Goal: Task Accomplishment & Management: Manage account settings

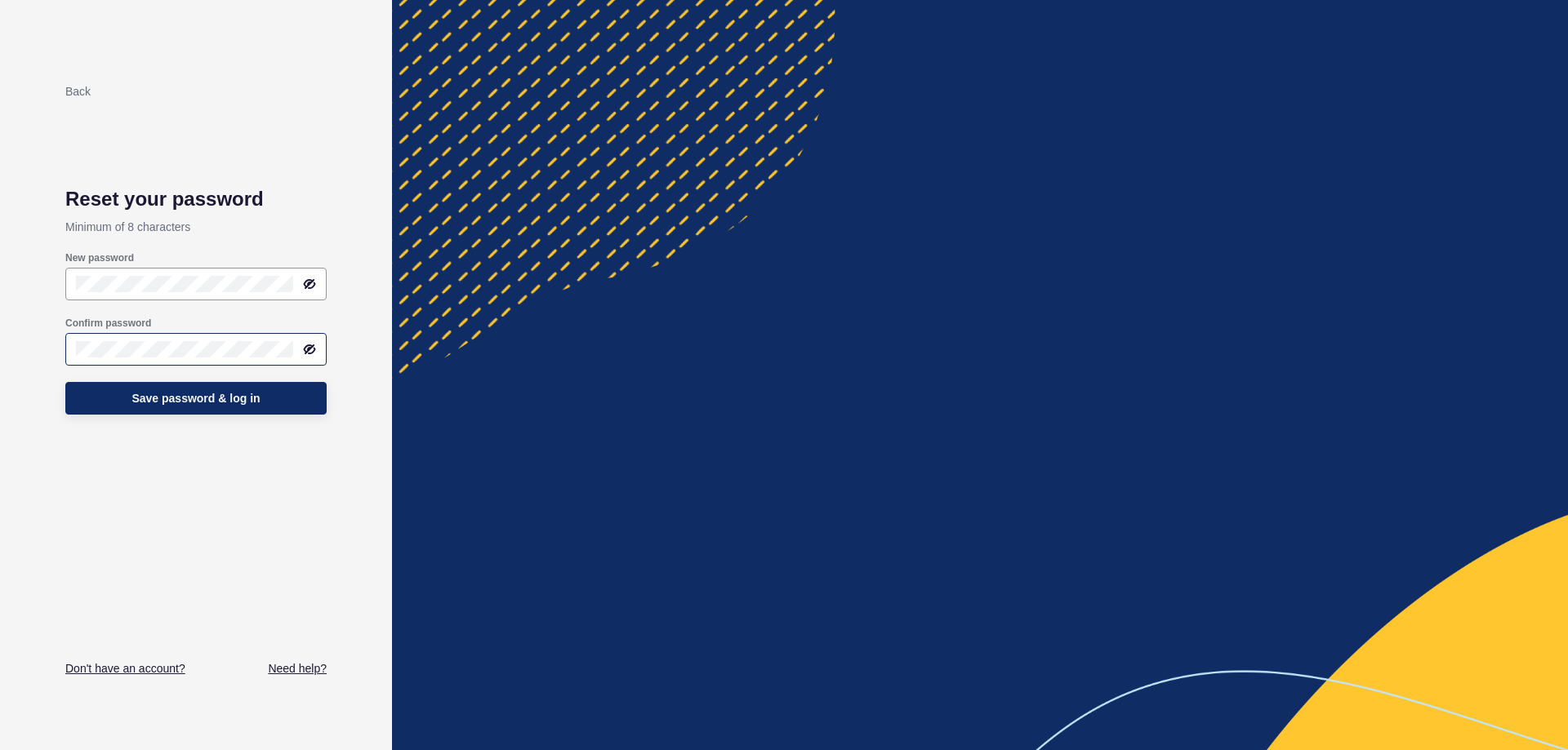
click at [211, 336] on div at bounding box center [196, 350] width 261 height 33
click at [310, 285] on icon at bounding box center [310, 284] width 10 height 8
click at [310, 285] on icon at bounding box center [309, 284] width 13 height 13
click at [308, 285] on icon at bounding box center [310, 284] width 10 height 8
click at [314, 349] on icon at bounding box center [310, 349] width 10 height 8
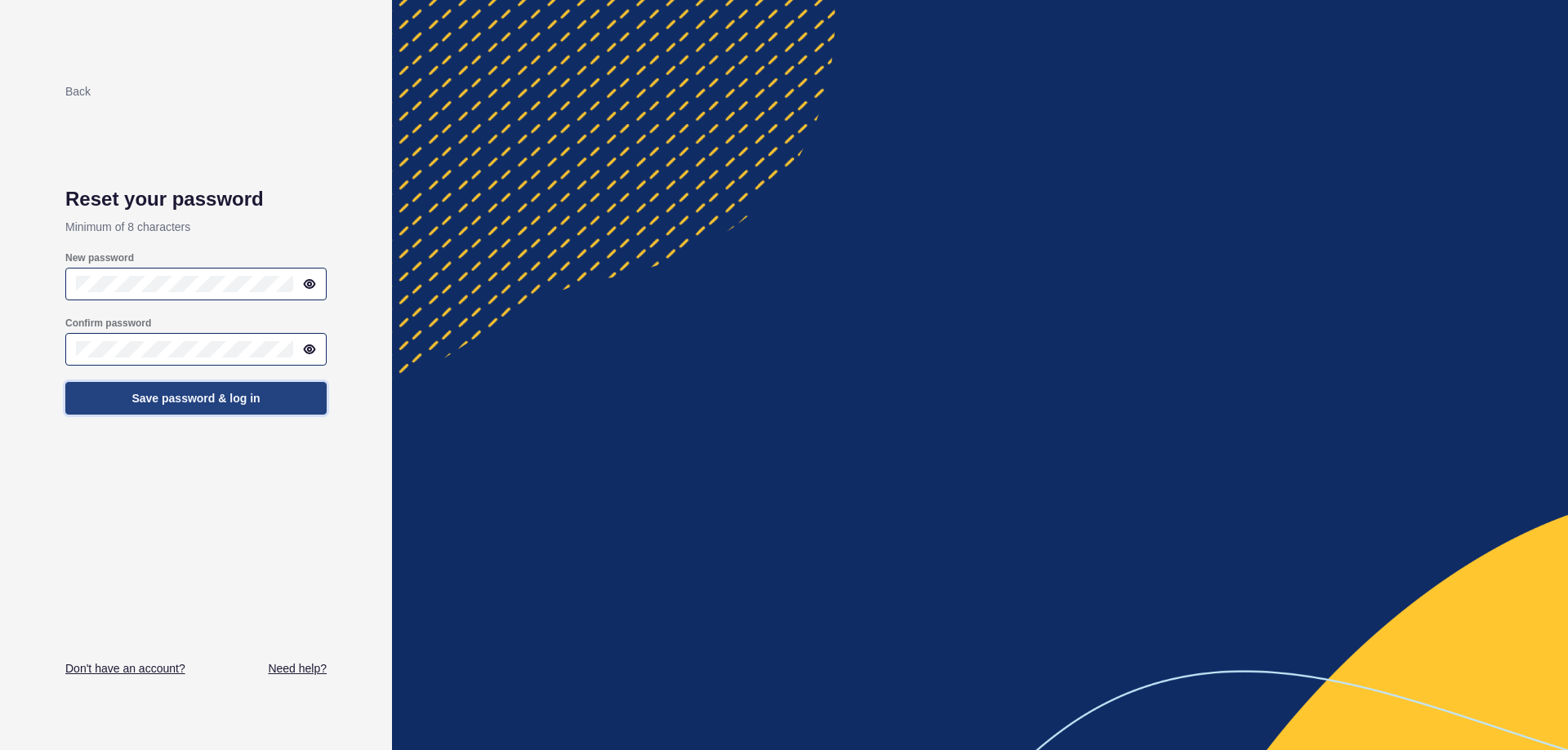
click at [268, 407] on button "Save password & log in" at bounding box center [196, 398] width 261 height 33
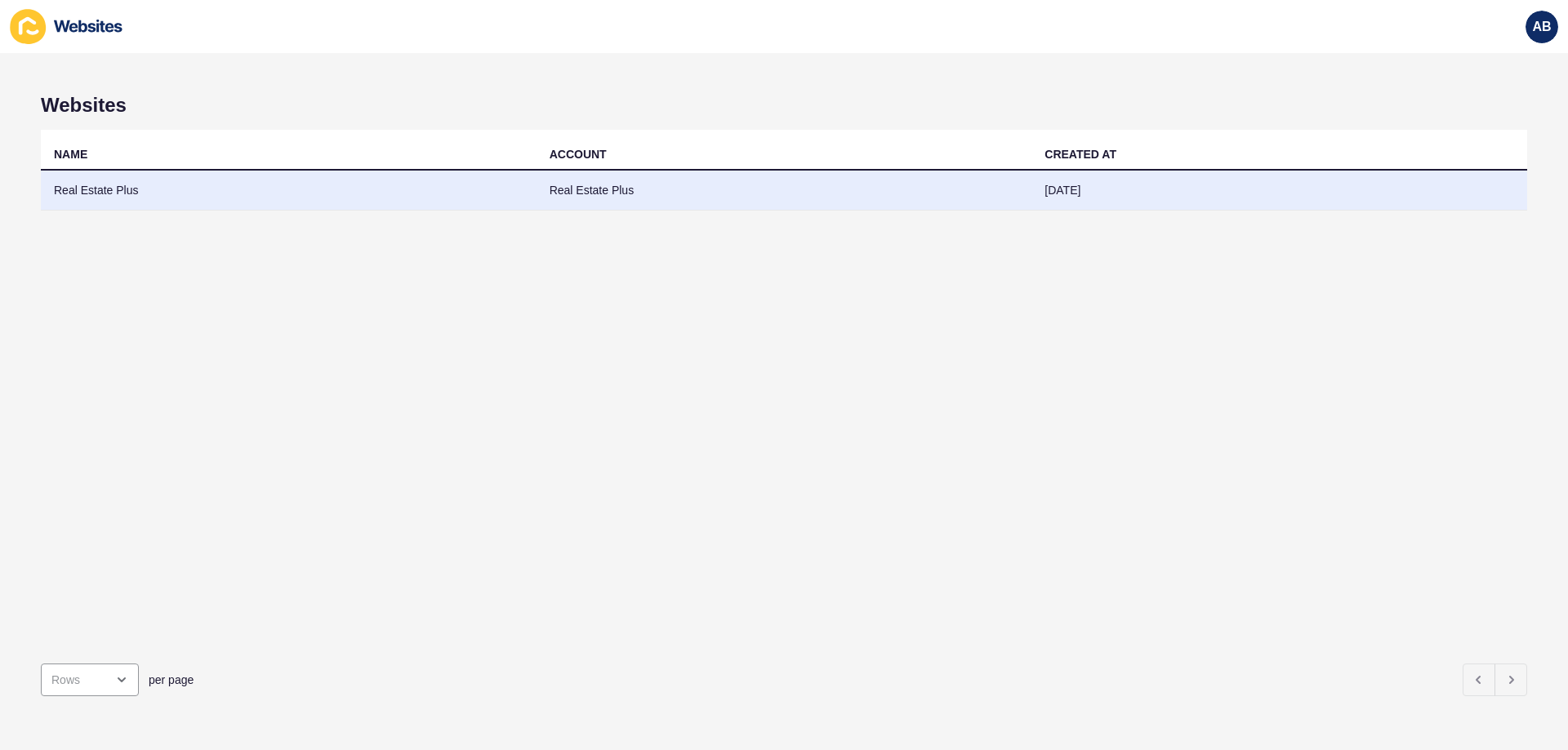
click at [668, 192] on td "Real Estate Plus" at bounding box center [785, 191] width 496 height 40
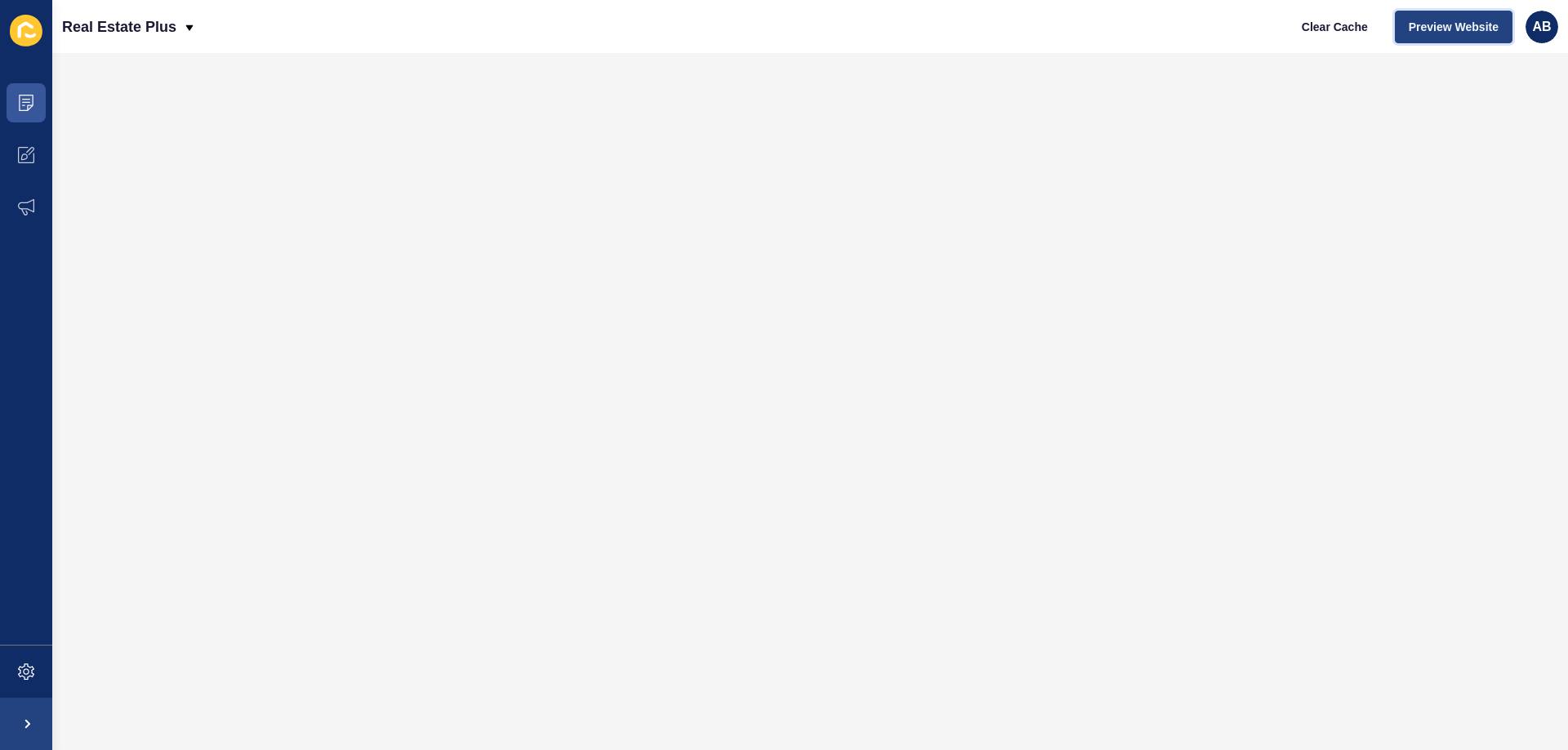
click at [1465, 19] on span "Preview Website" at bounding box center [1453, 27] width 90 height 17
click at [33, 161] on icon at bounding box center [26, 155] width 17 height 17
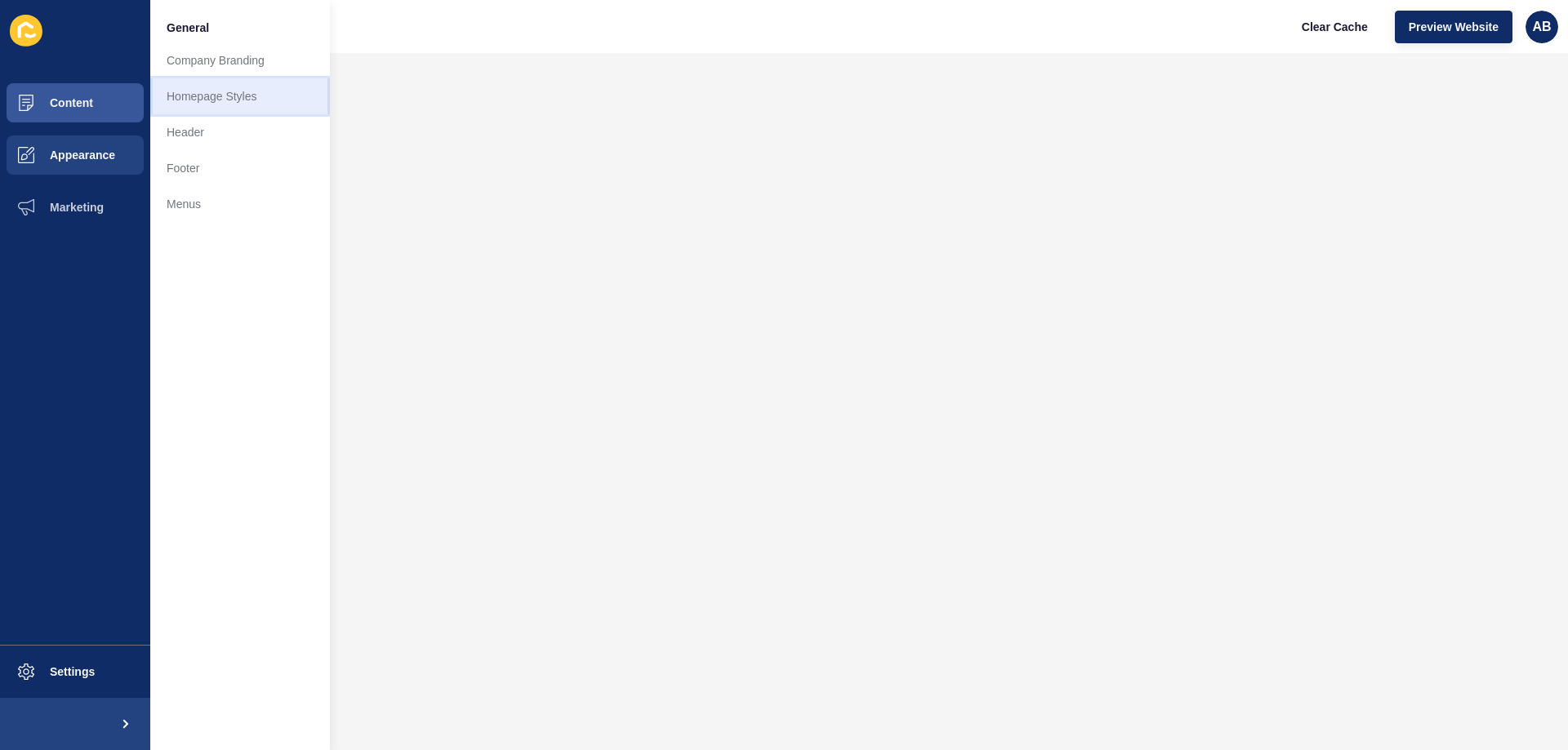
click at [251, 86] on link "Homepage Styles" at bounding box center [240, 96] width 179 height 36
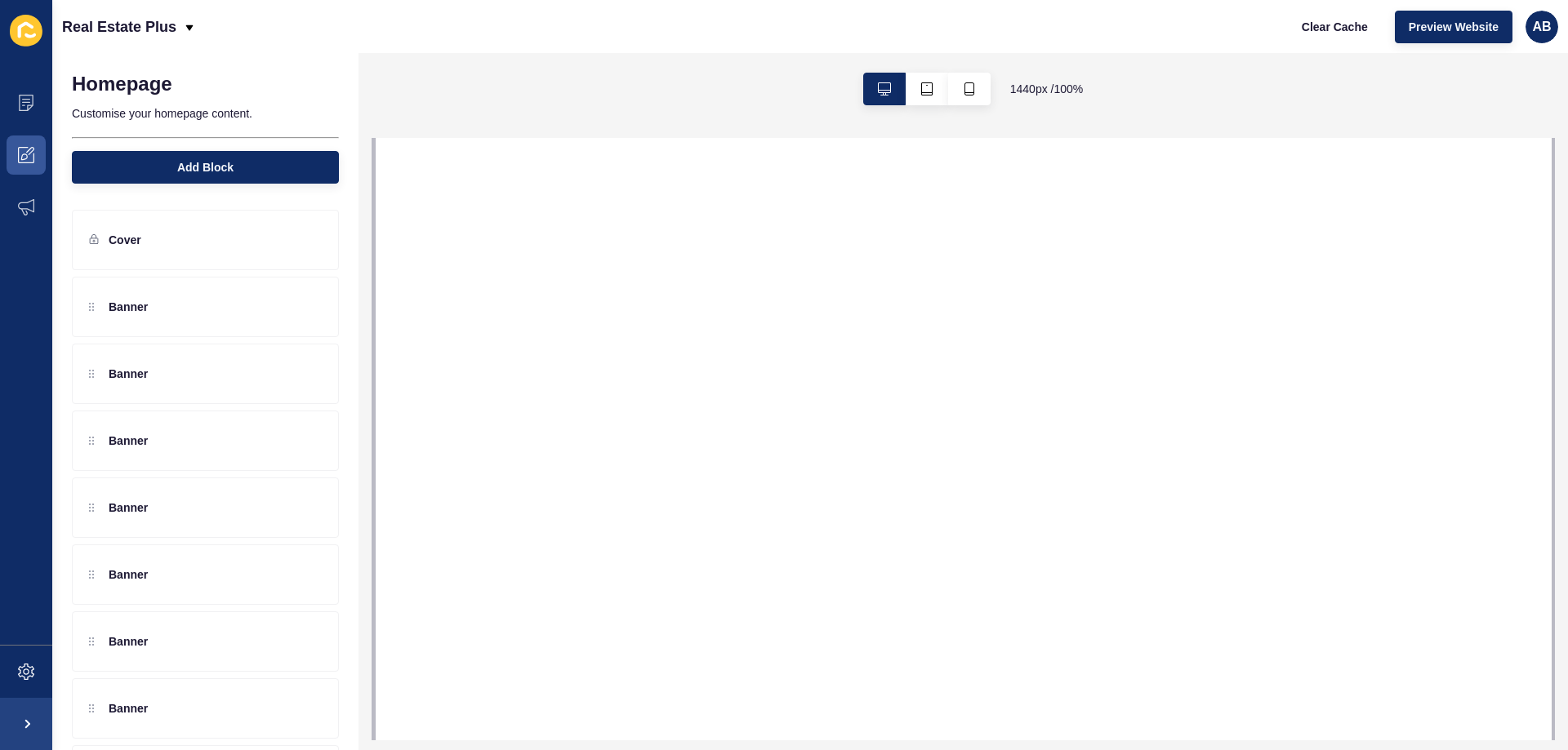
select select
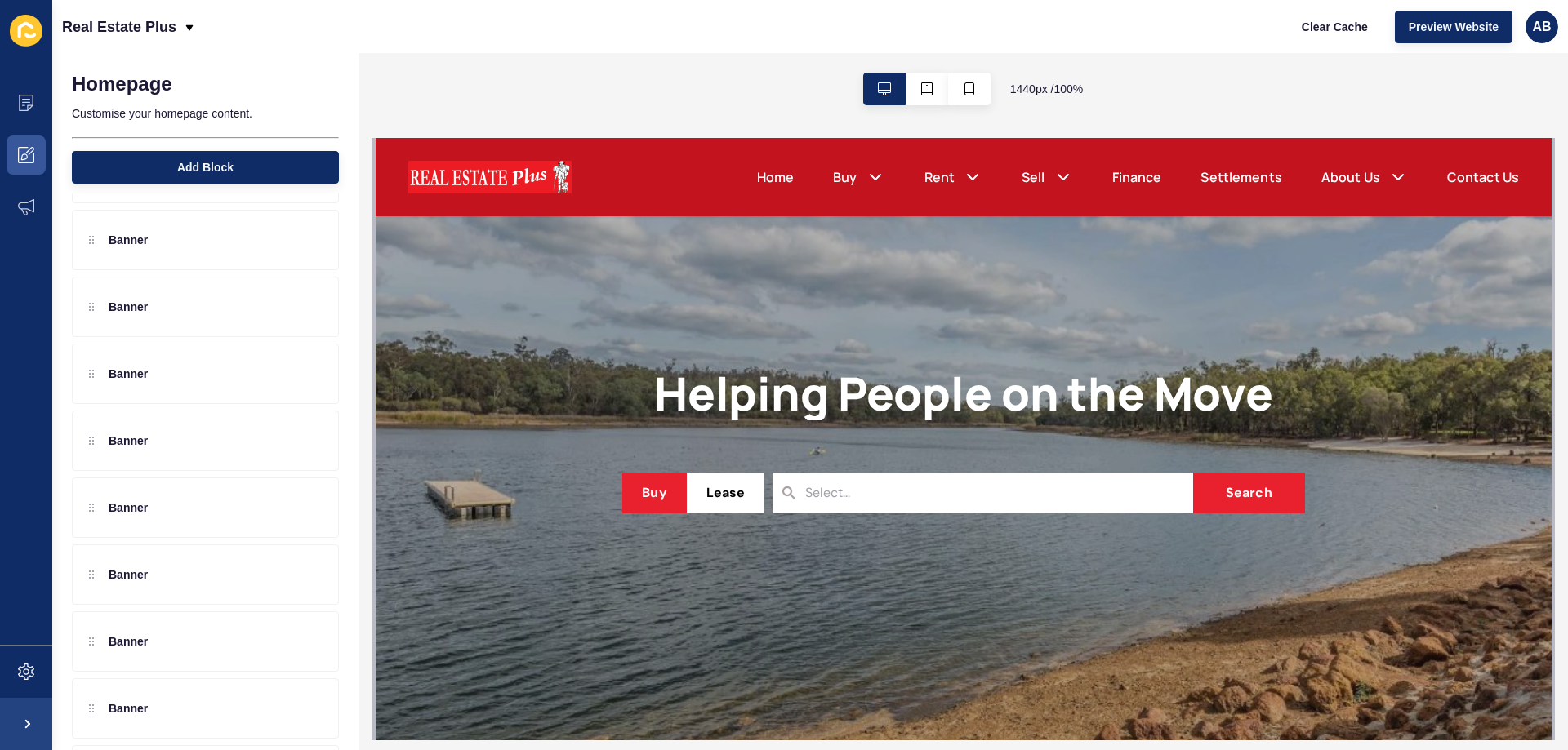
scroll to position [326, 0]
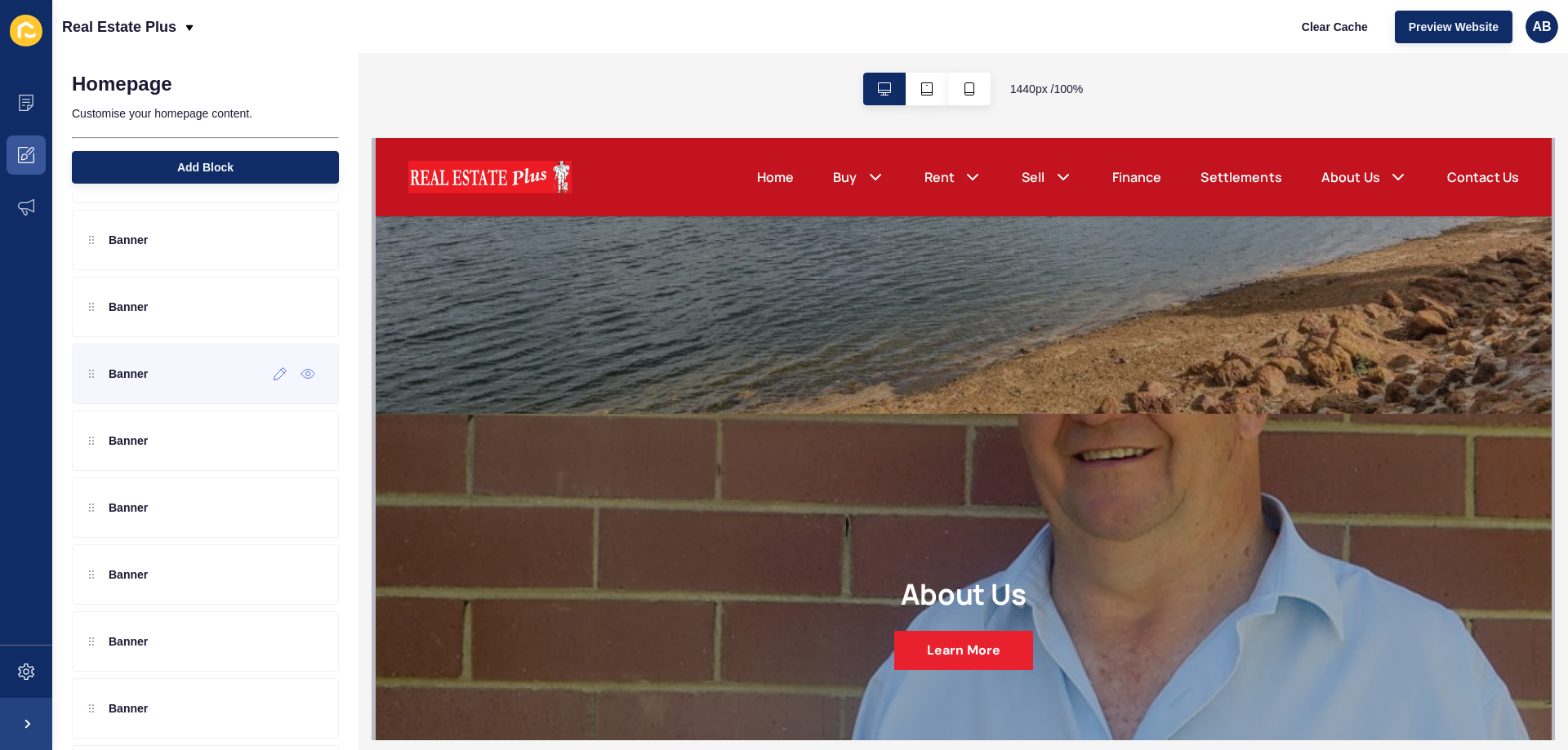
click at [93, 378] on div at bounding box center [93, 373] width 10 height 17
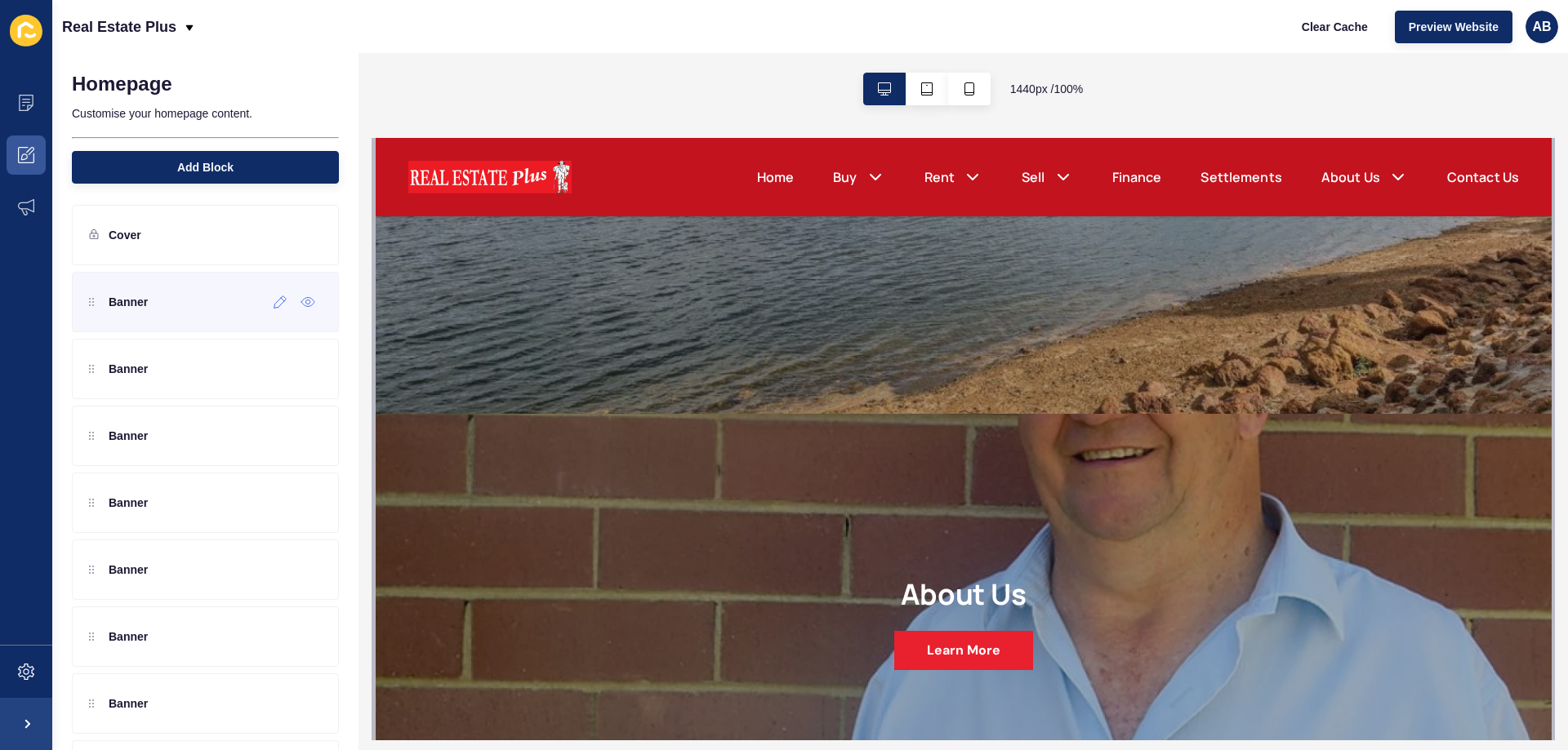
scroll to position [0, 0]
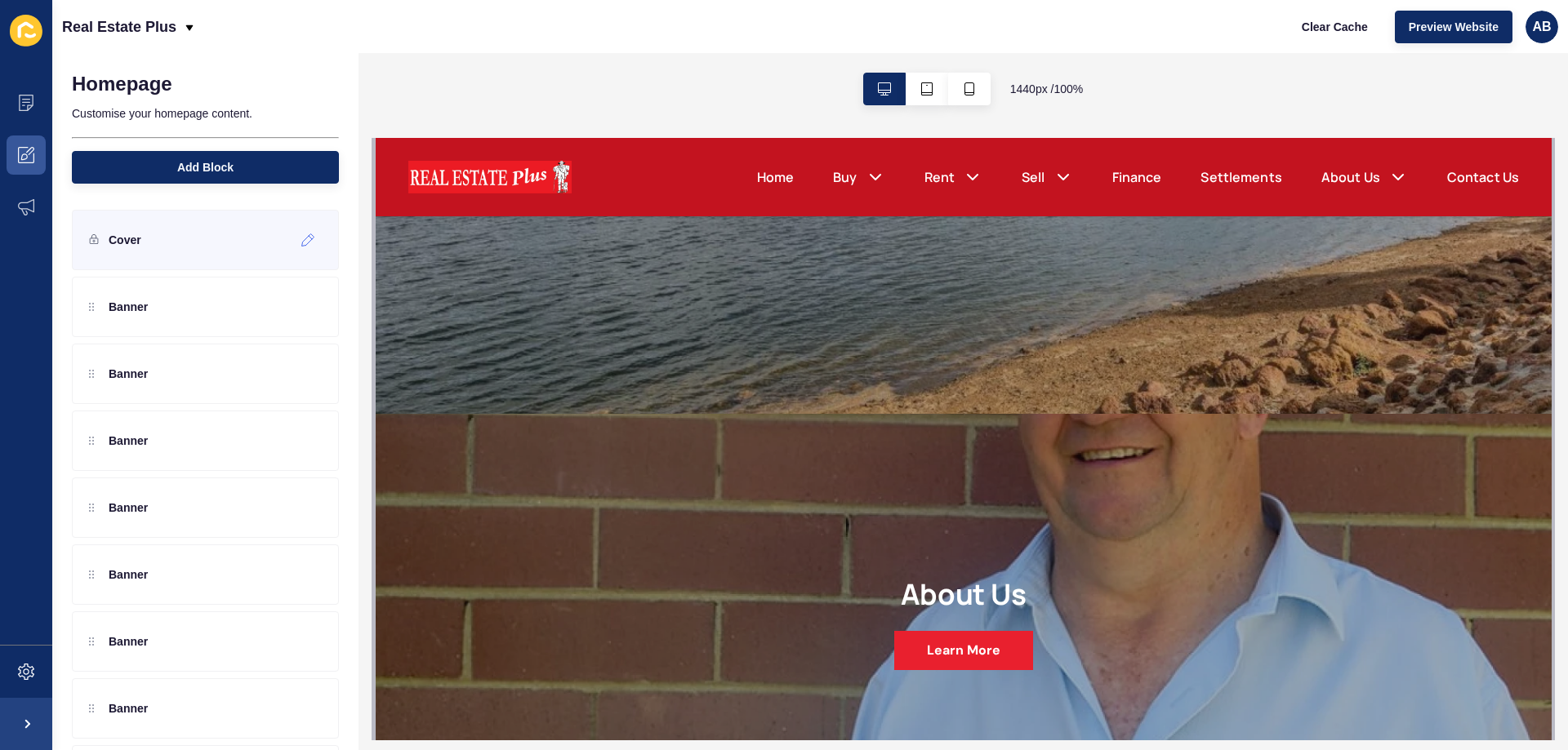
click at [103, 236] on div "Cover" at bounding box center [115, 240] width 52 height 26
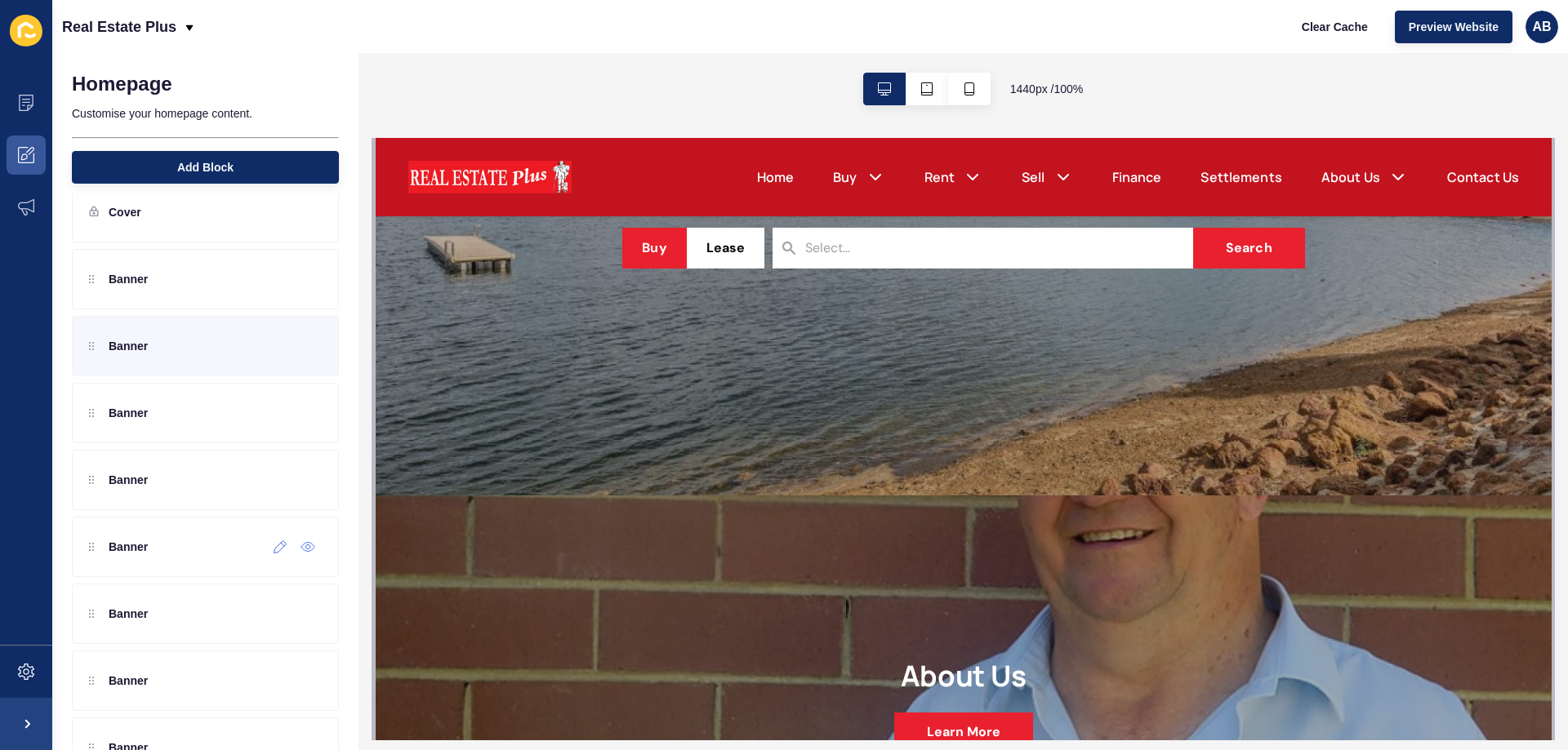
scroll to position [23, 0]
click at [273, 360] on div at bounding box center [280, 352] width 27 height 26
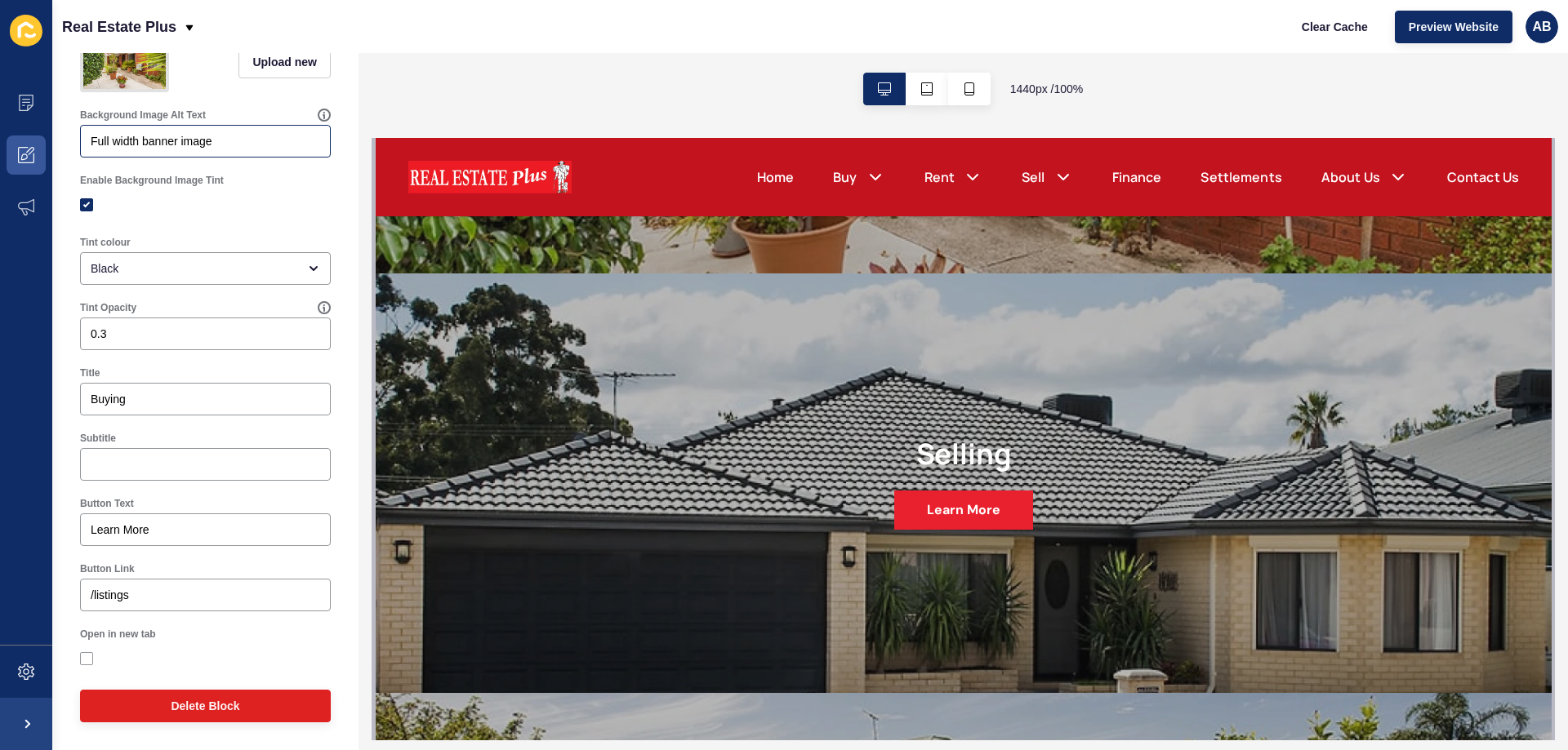
scroll to position [0, 0]
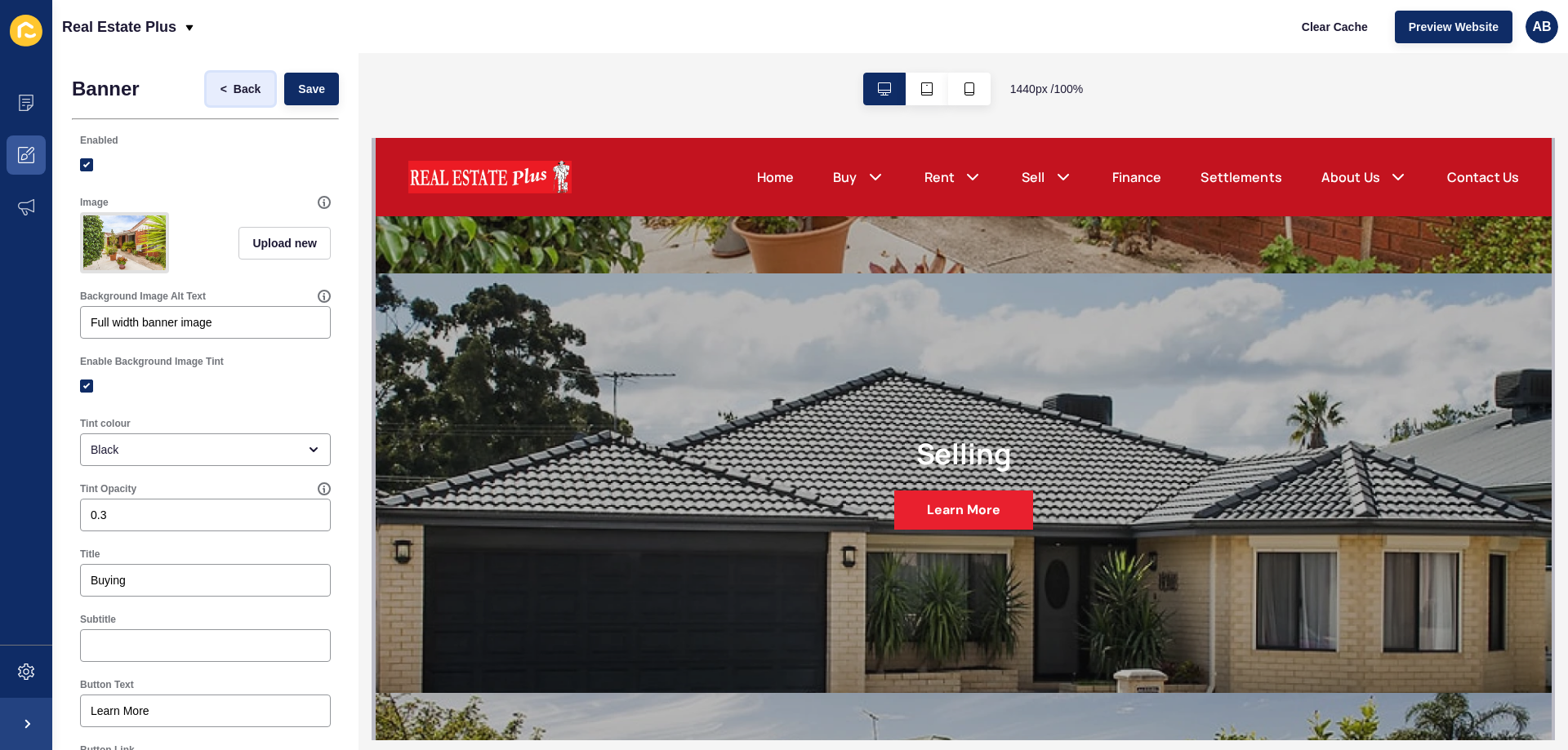
click at [233, 88] on span "Back" at bounding box center [246, 89] width 27 height 17
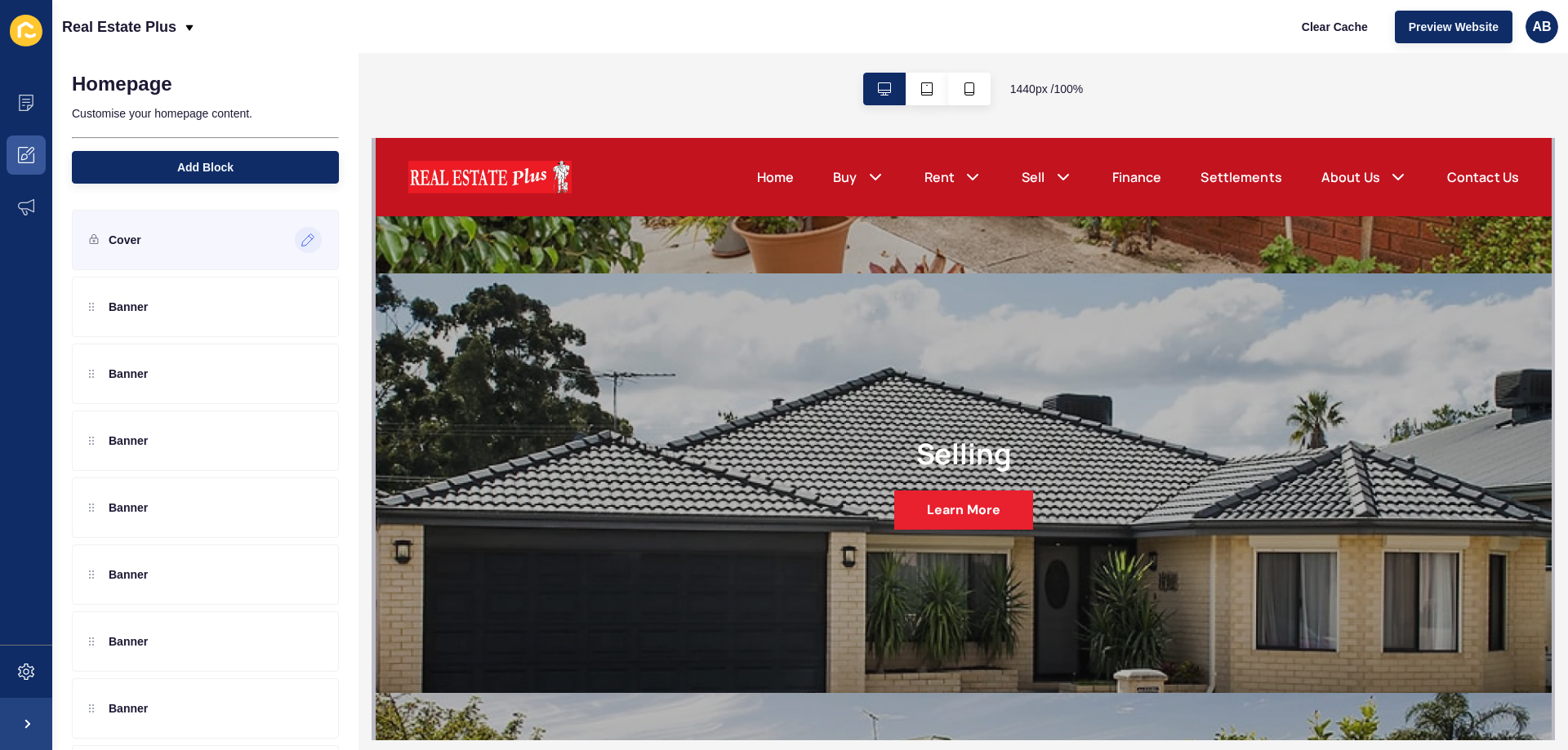
click at [301, 237] on icon at bounding box center [308, 239] width 14 height 13
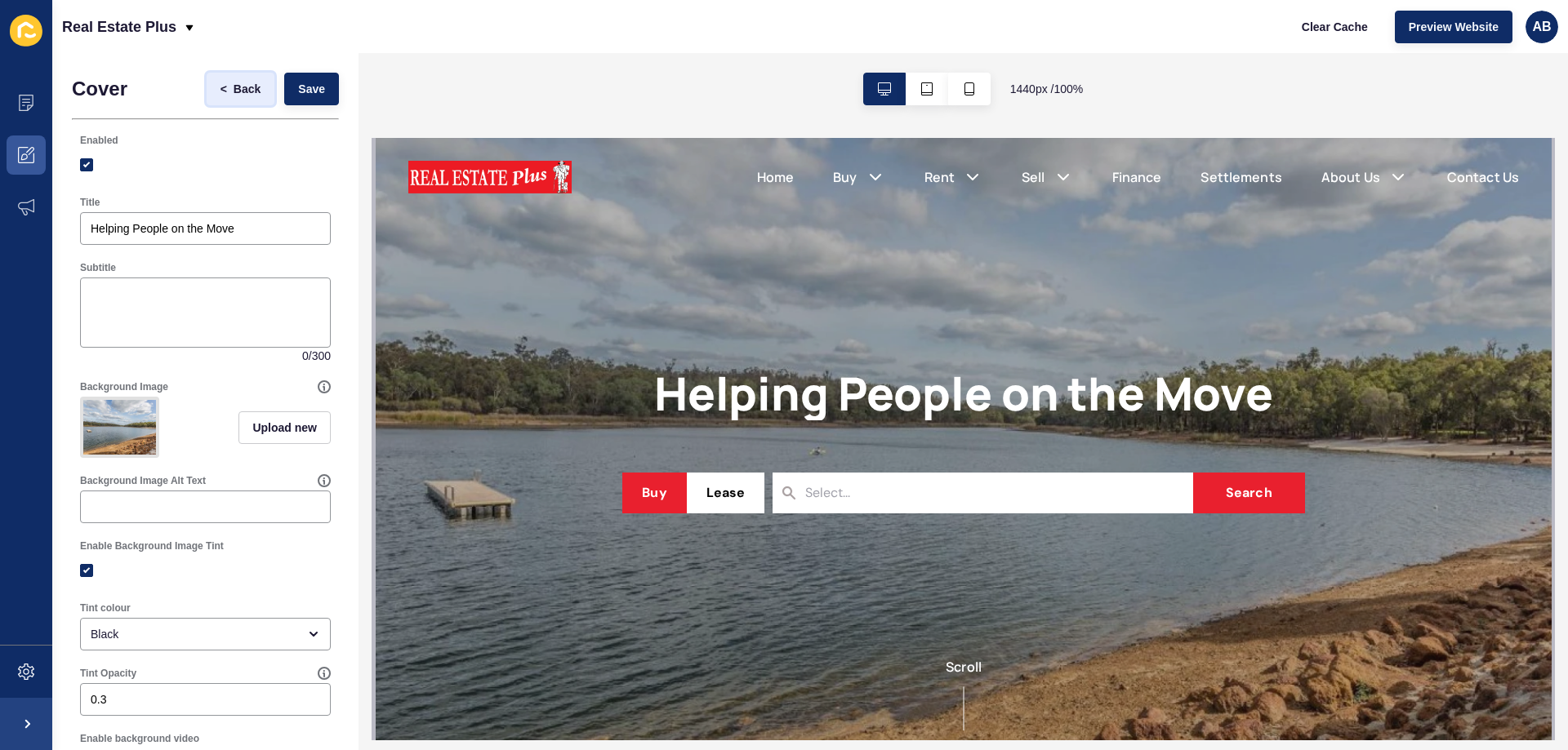
click at [233, 92] on span "Back" at bounding box center [246, 89] width 27 height 17
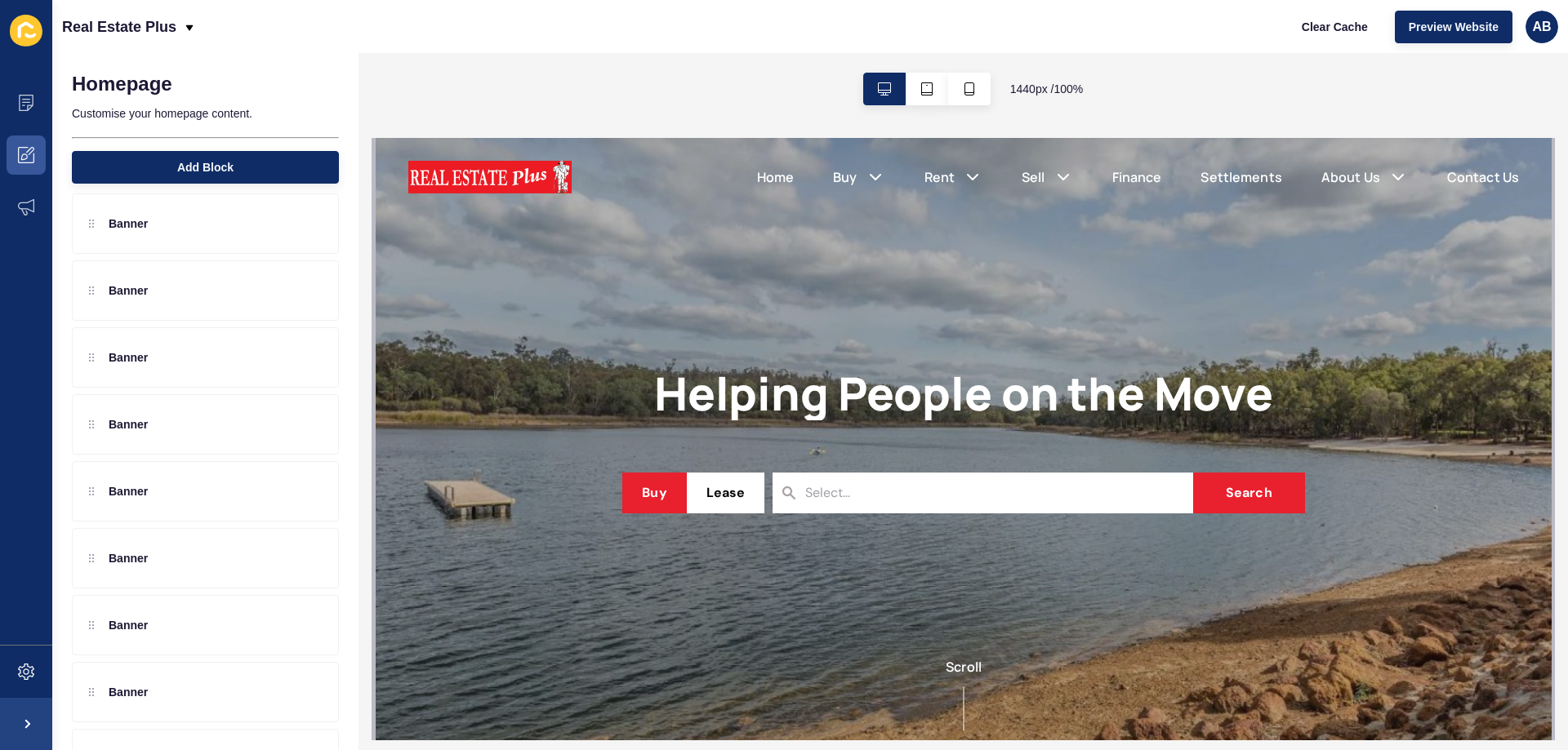
scroll to position [326, 0]
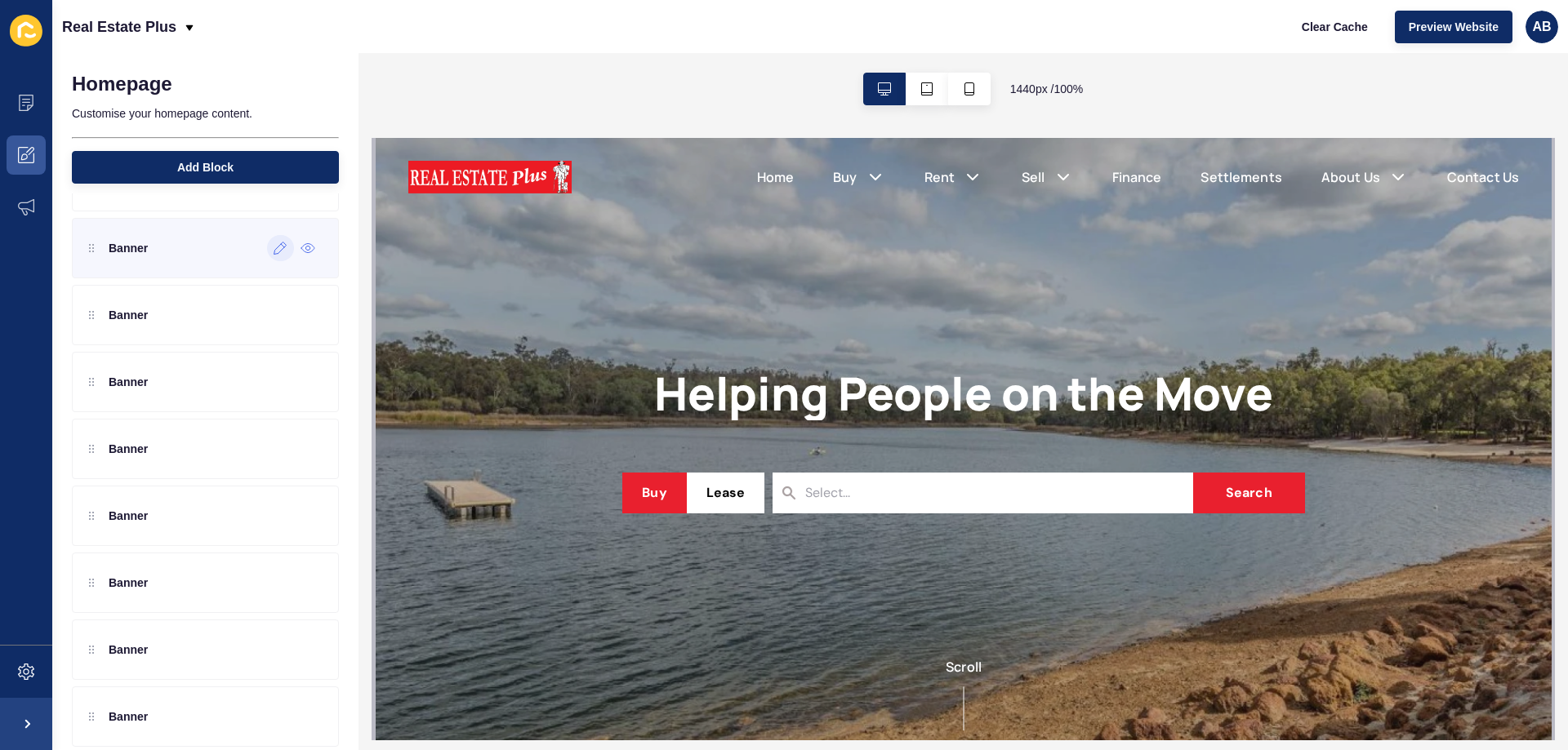
click at [270, 256] on div at bounding box center [280, 248] width 27 height 26
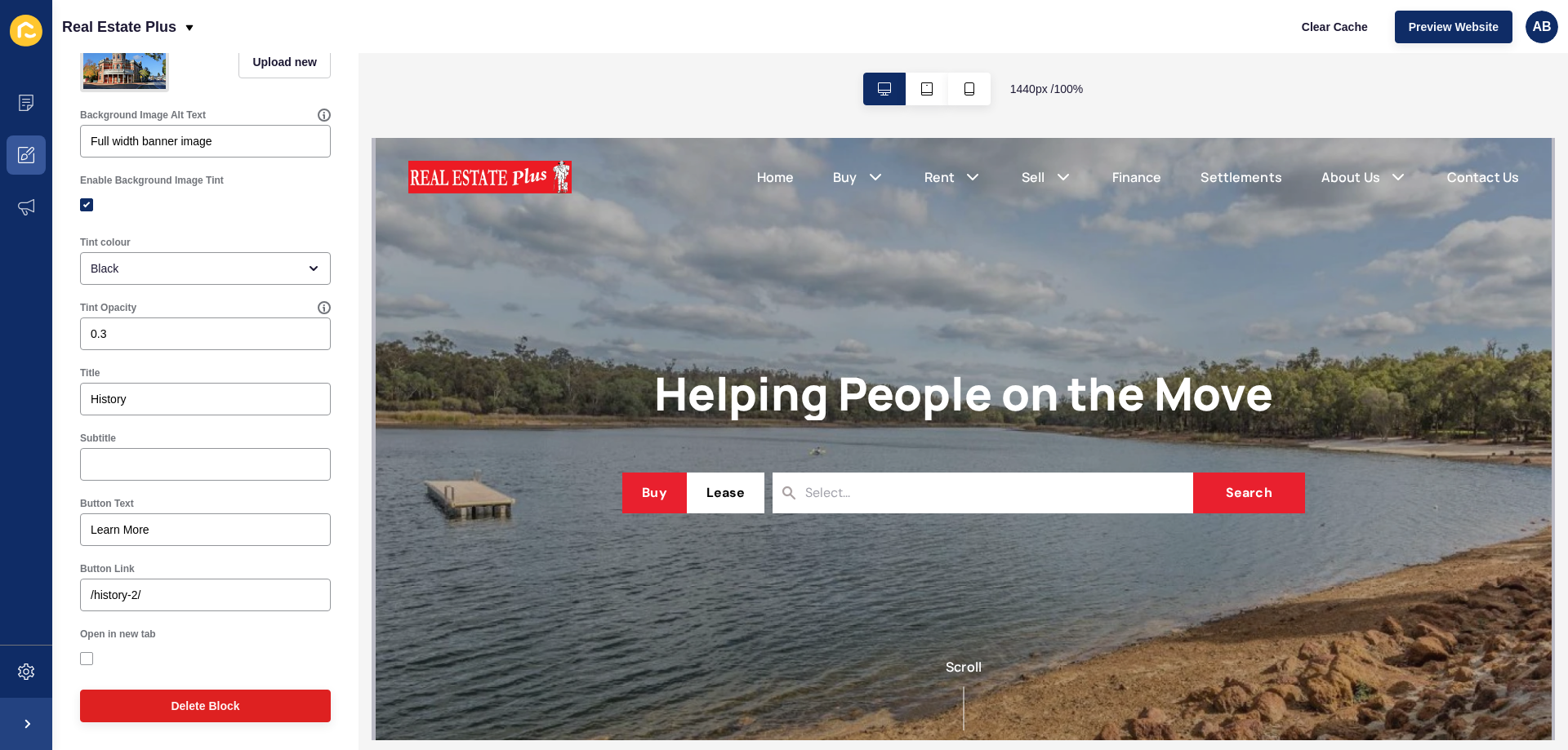
scroll to position [0, 0]
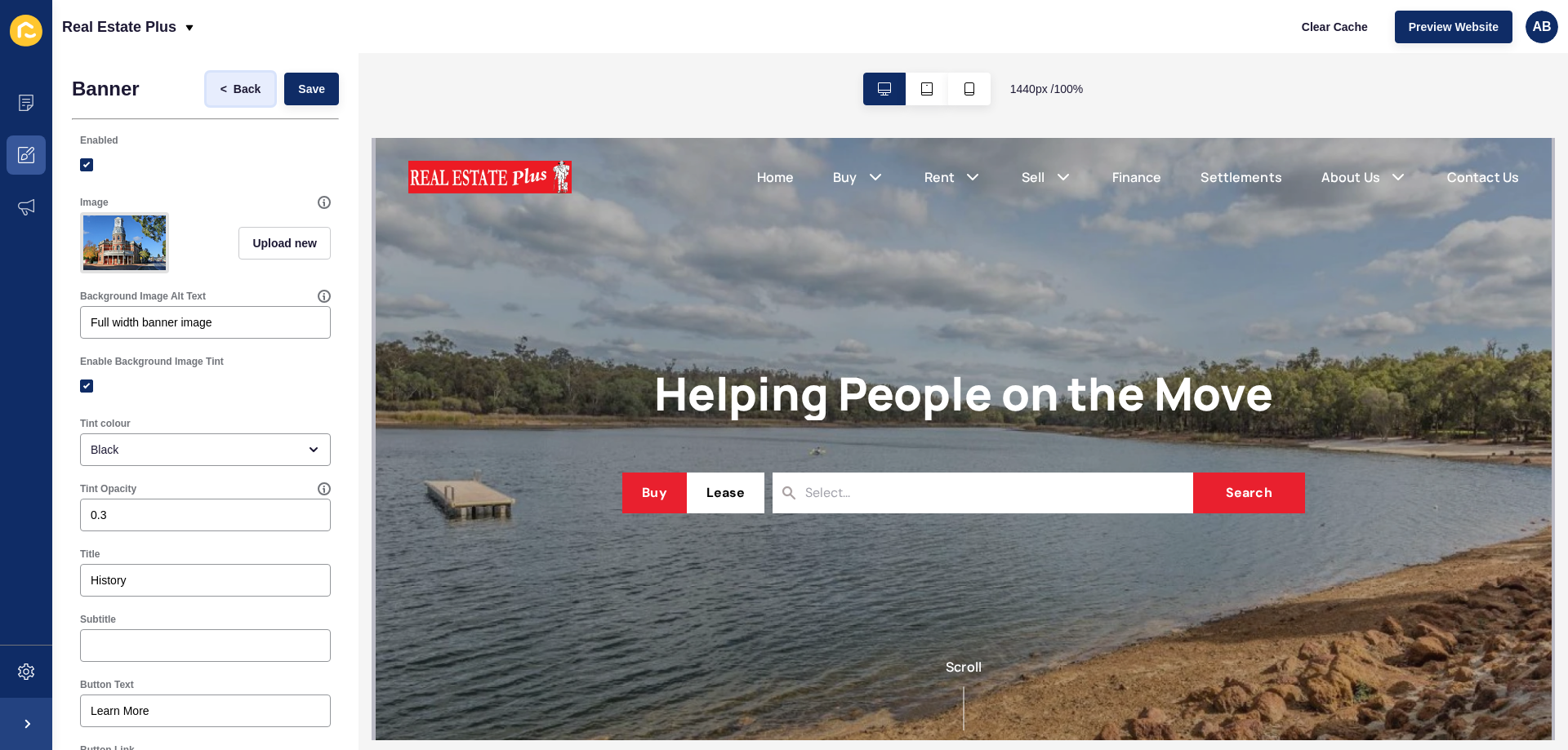
click at [237, 90] on span "Back" at bounding box center [246, 89] width 27 height 17
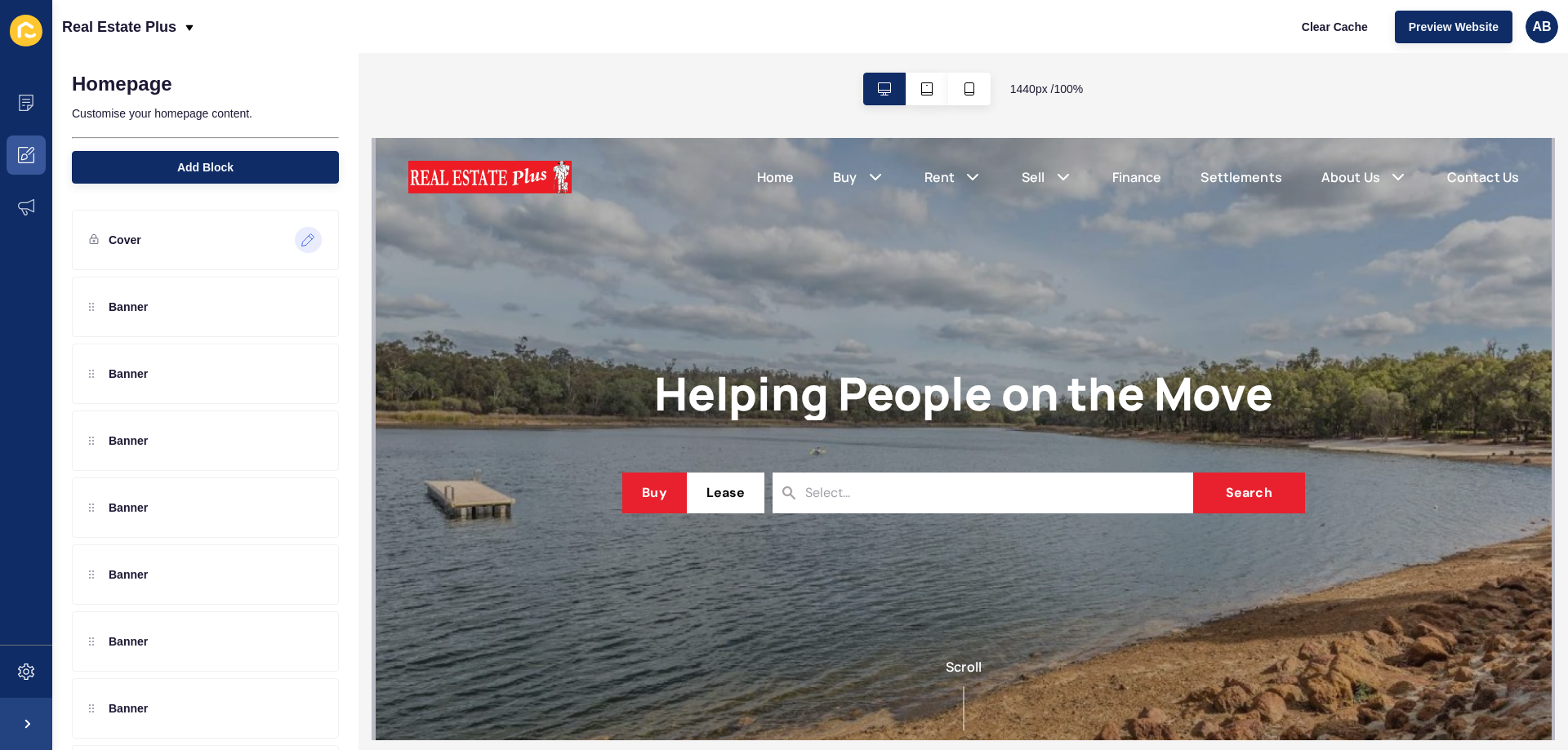
click at [301, 244] on icon at bounding box center [308, 239] width 14 height 13
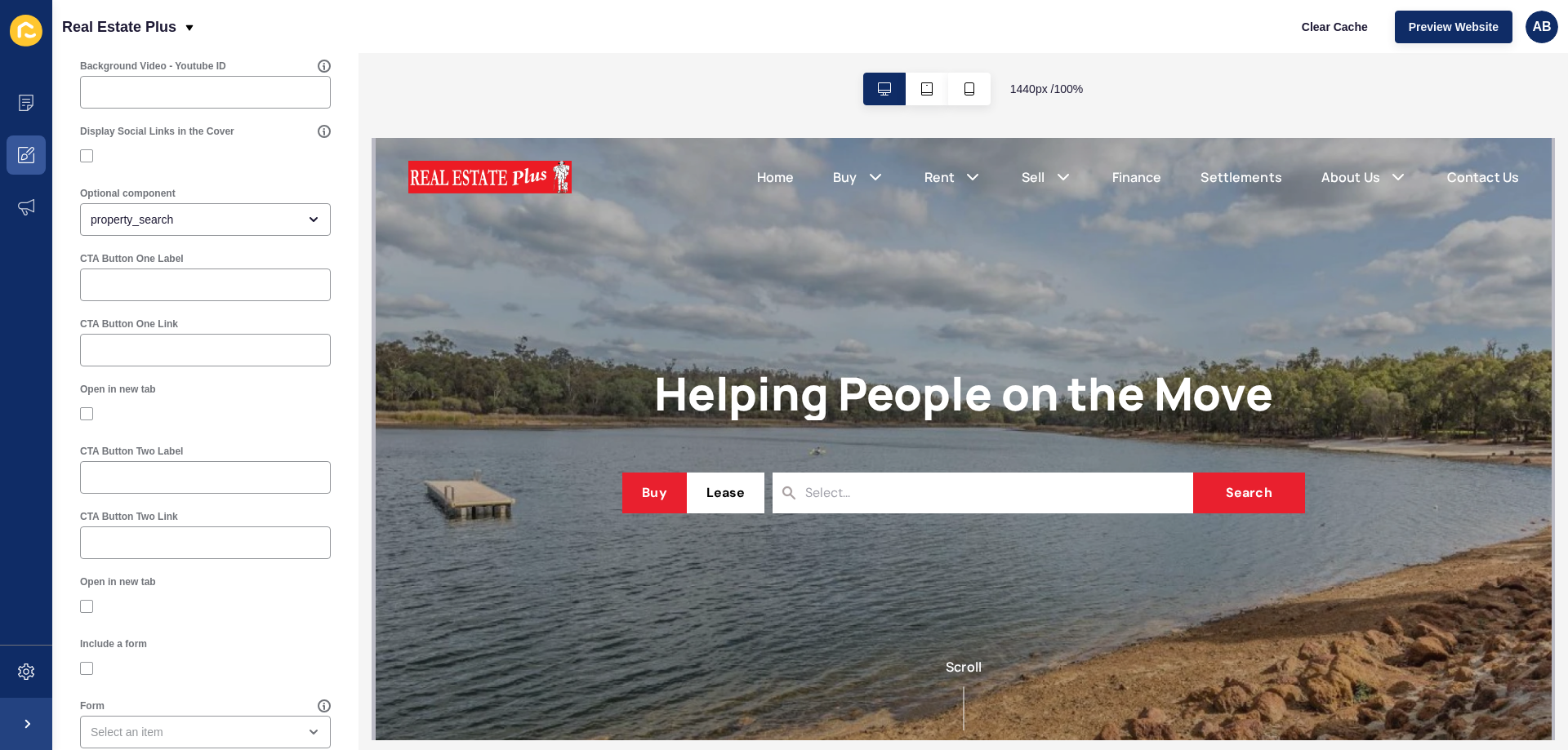
scroll to position [789, 0]
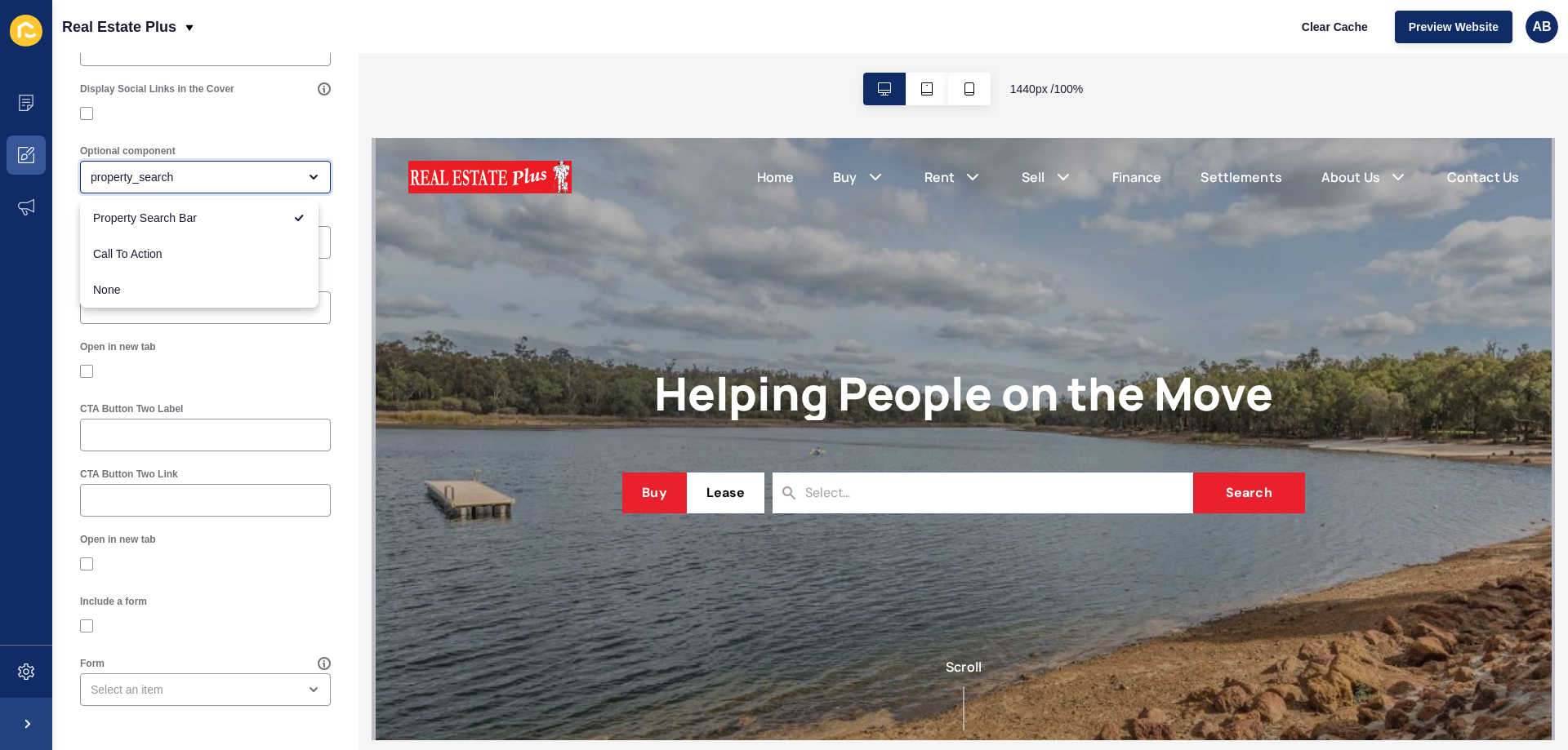
click at [307, 172] on icon "close menu" at bounding box center [313, 177] width 13 height 13
click at [307, 173] on icon "close menu" at bounding box center [313, 177] width 13 height 13
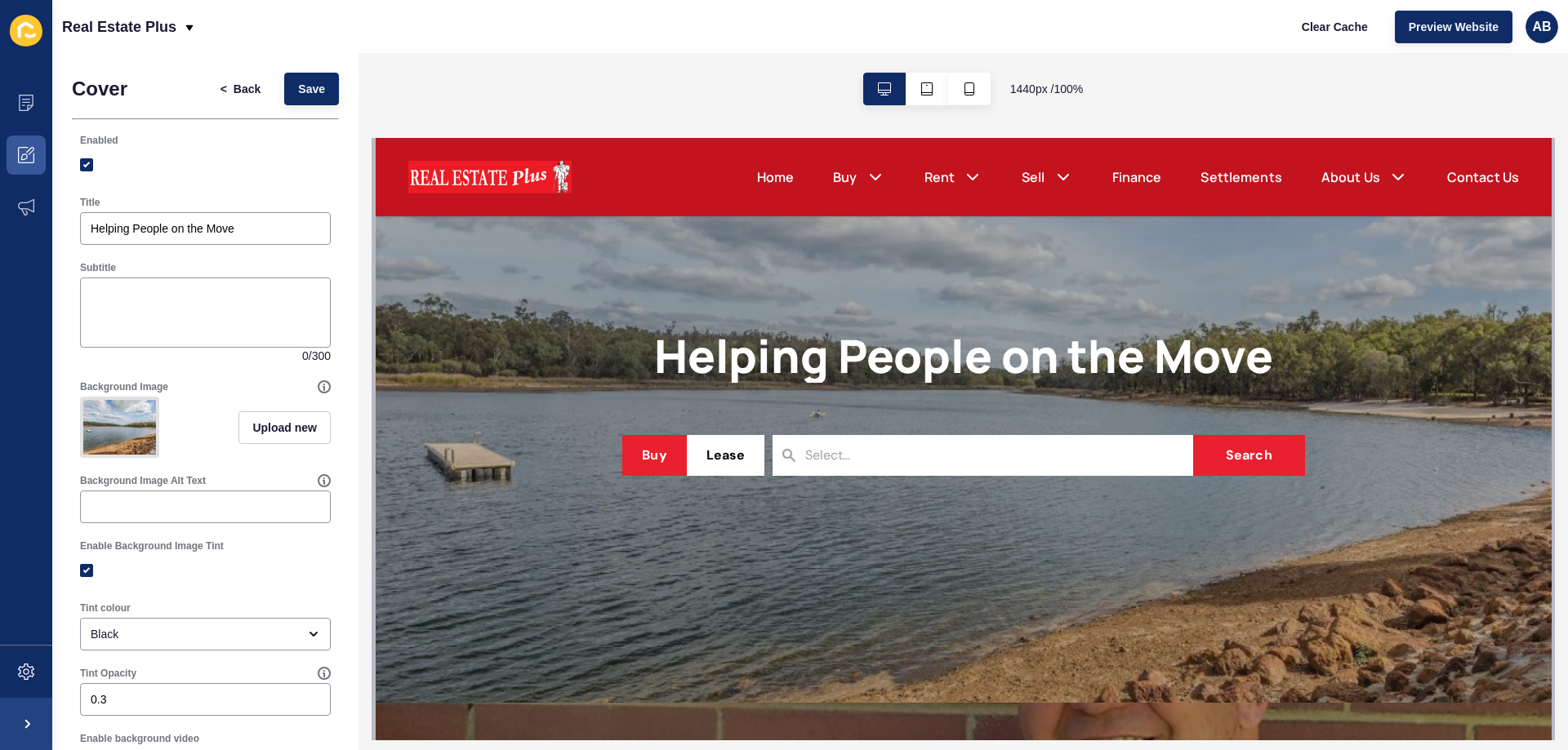
scroll to position [0, 0]
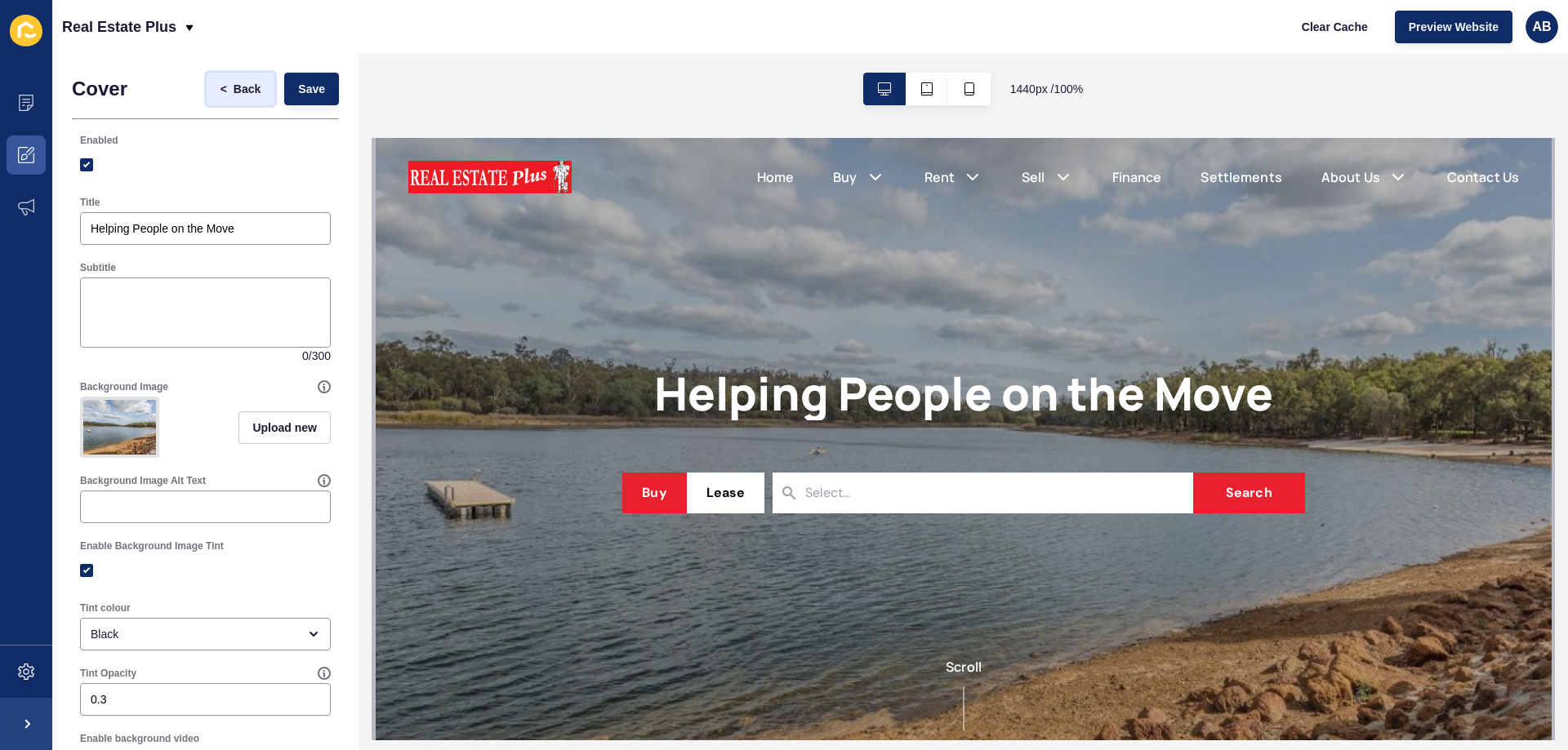
click at [230, 98] on button "< Back" at bounding box center [240, 90] width 69 height 33
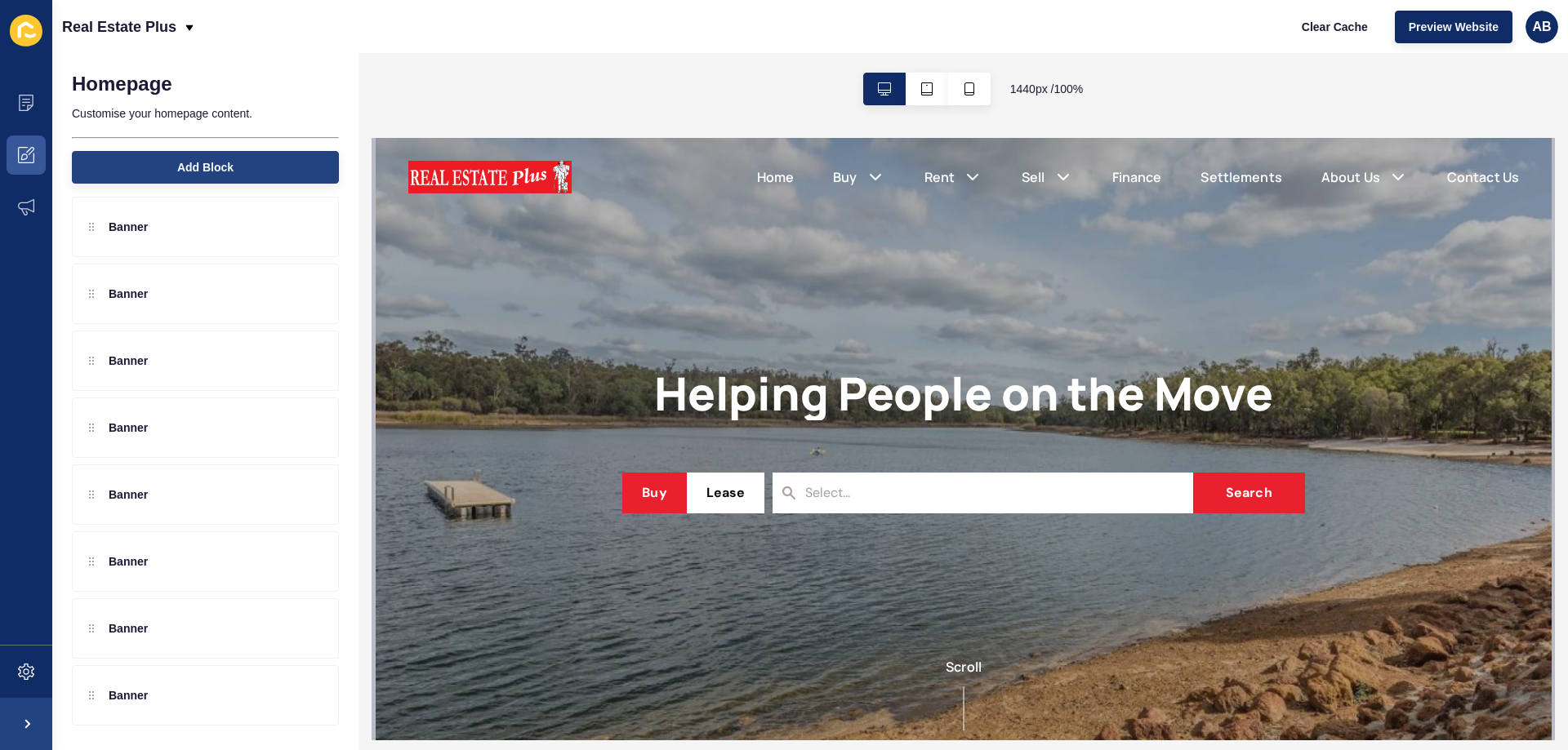
scroll to position [350, 0]
click at [20, 155] on icon at bounding box center [26, 155] width 17 height 17
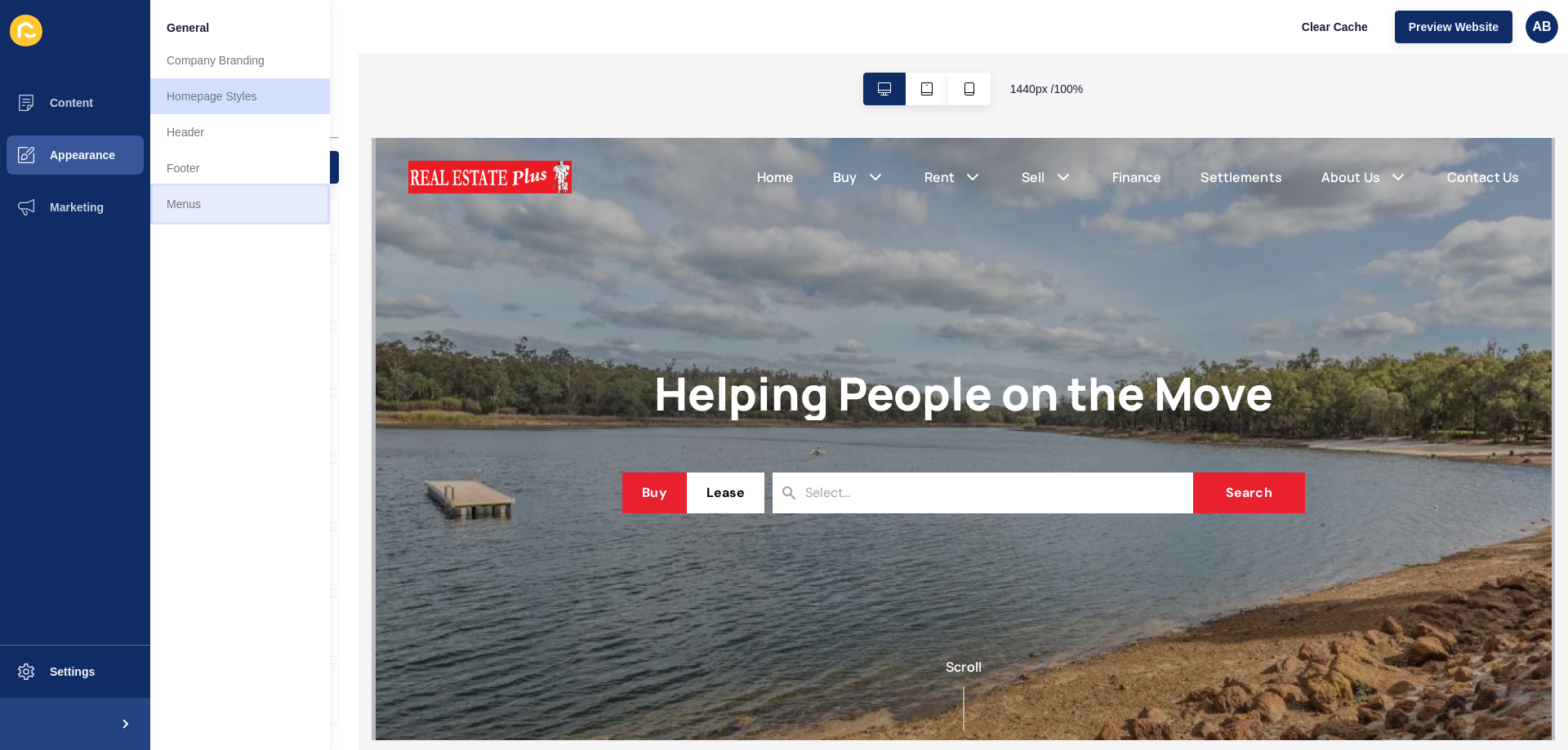
click at [211, 204] on link "Menus" at bounding box center [240, 204] width 179 height 36
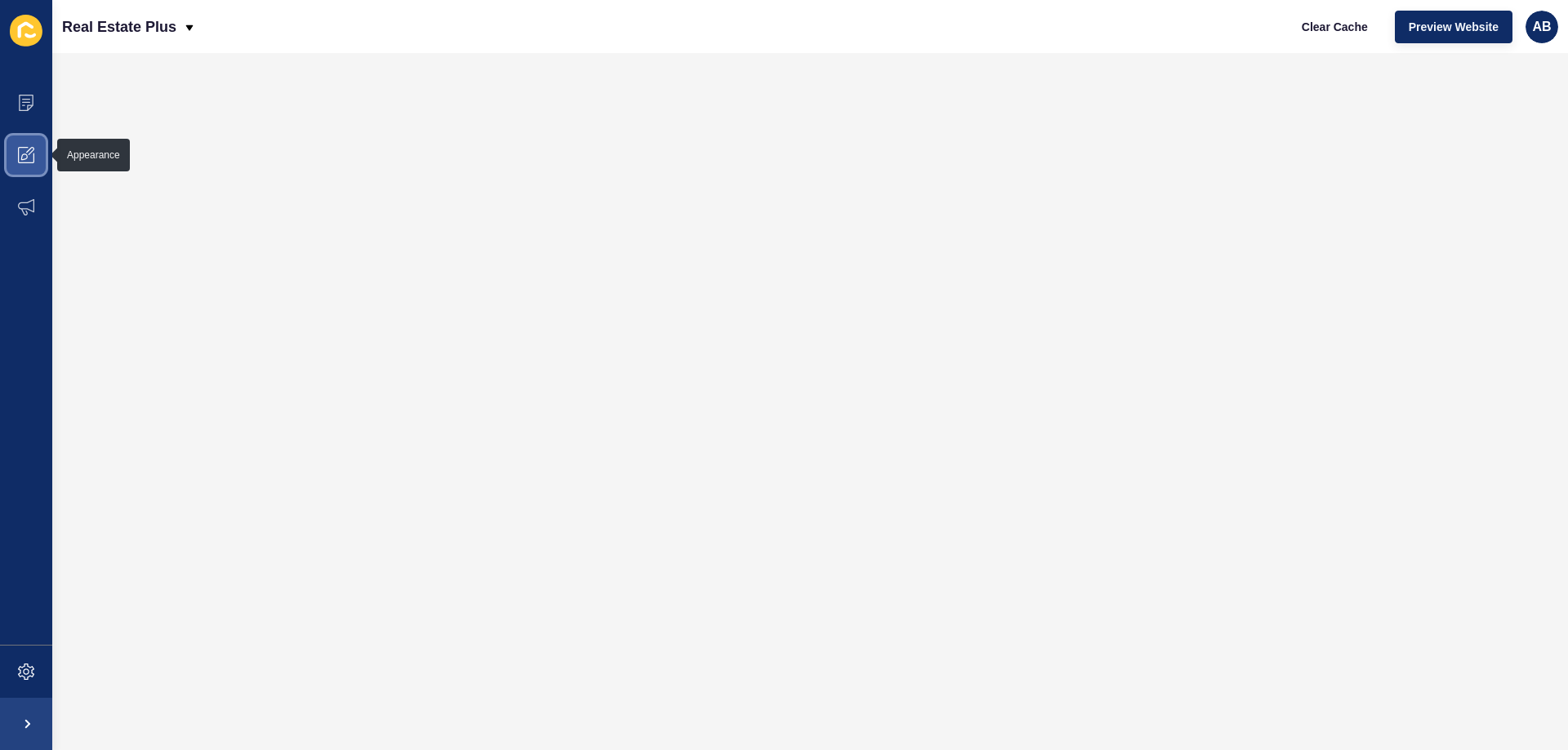
click at [15, 150] on span at bounding box center [26, 155] width 52 height 52
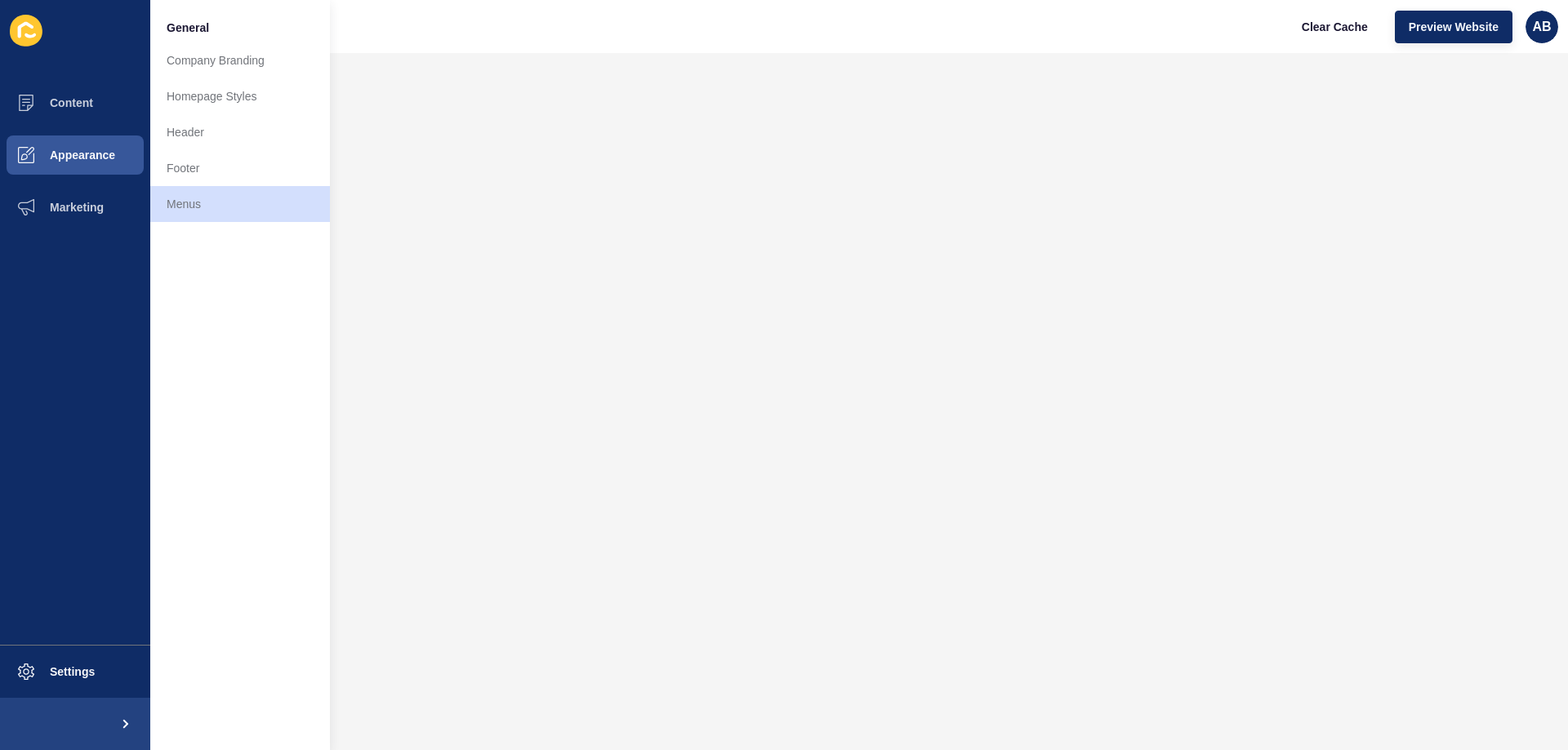
click at [663, 43] on div "Real Estate Plus Clear Cache Preview Website AB" at bounding box center [810, 26] width 1516 height 53
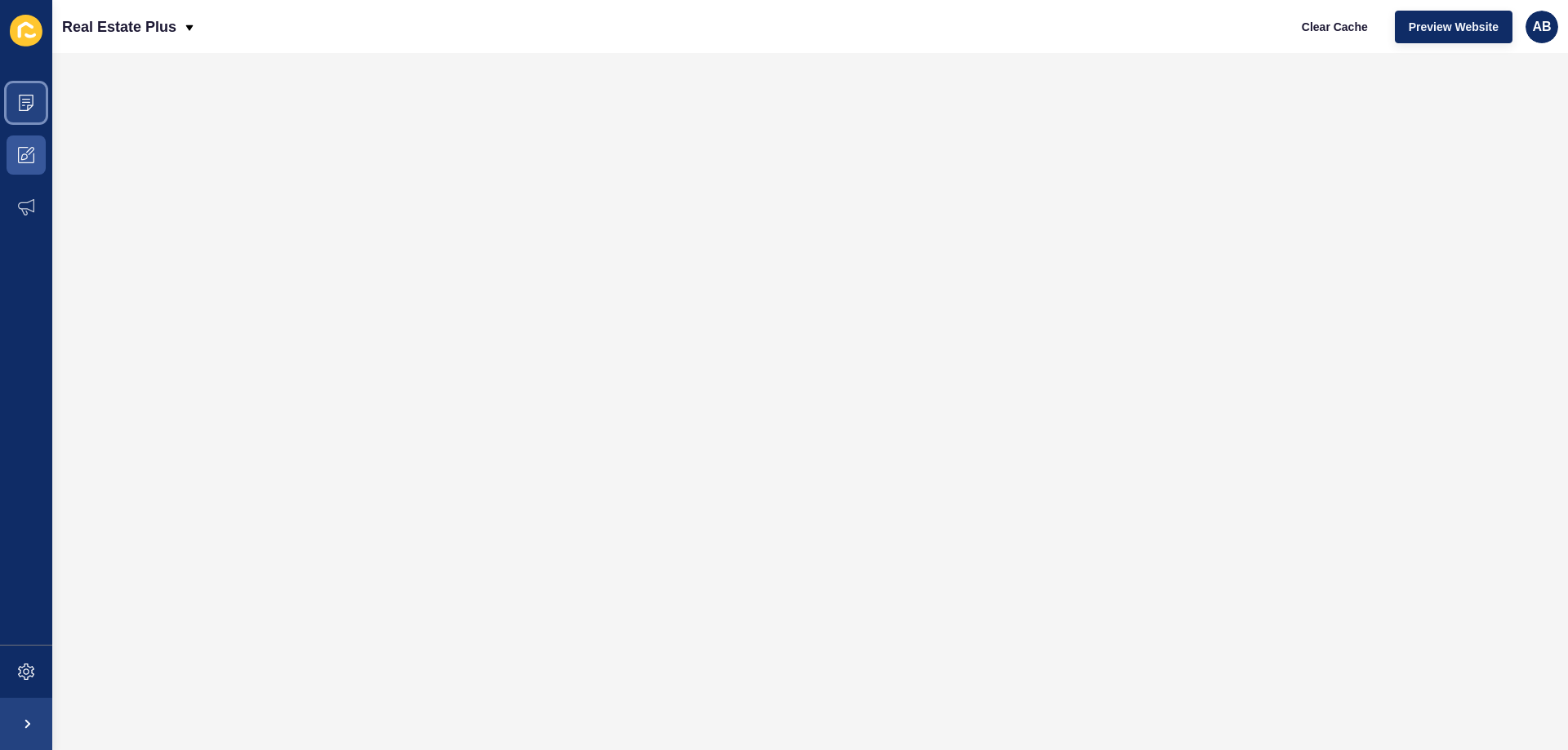
click at [6, 110] on span at bounding box center [26, 103] width 52 height 52
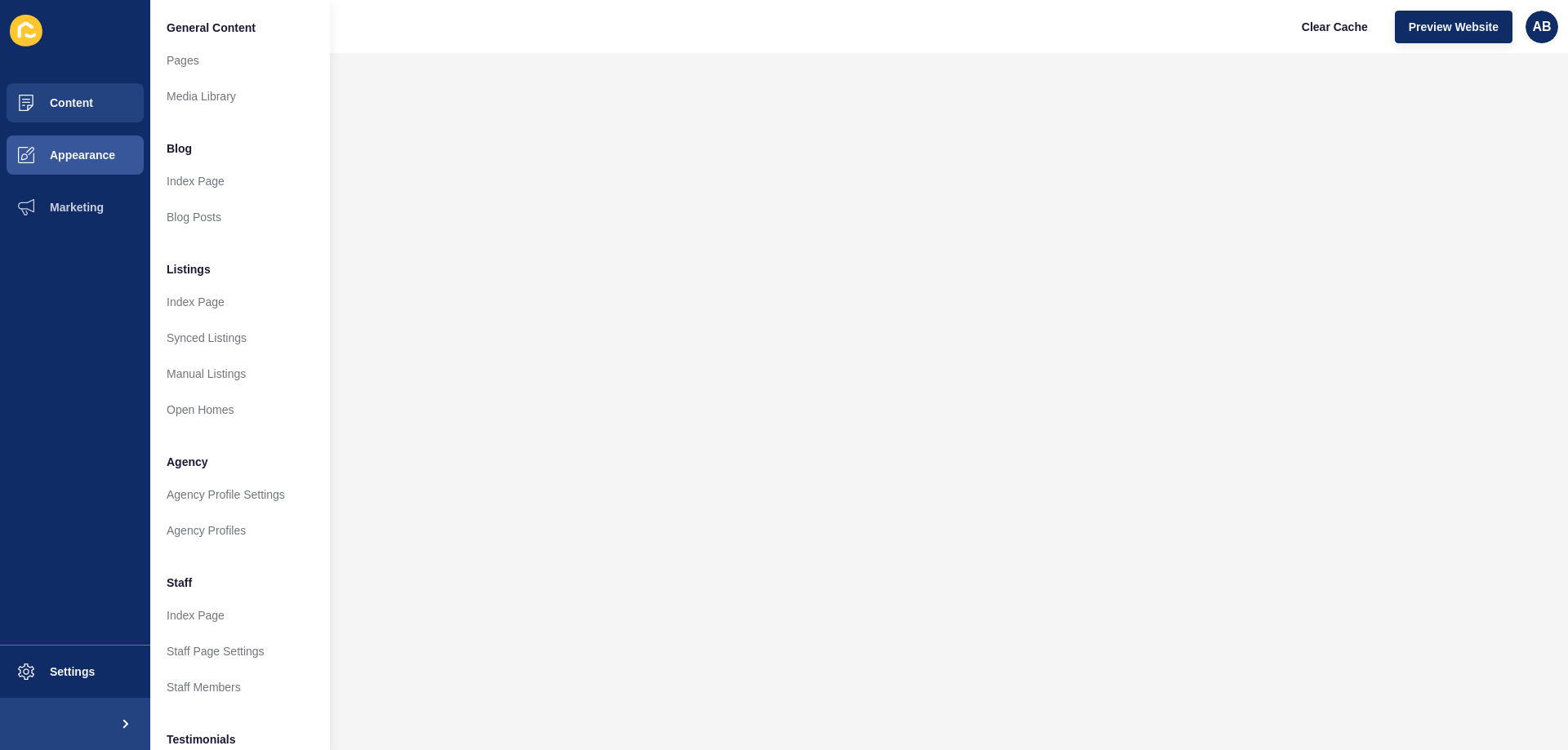
click at [623, 39] on div "Real Estate Plus Clear Cache Preview Website AB" at bounding box center [810, 26] width 1516 height 53
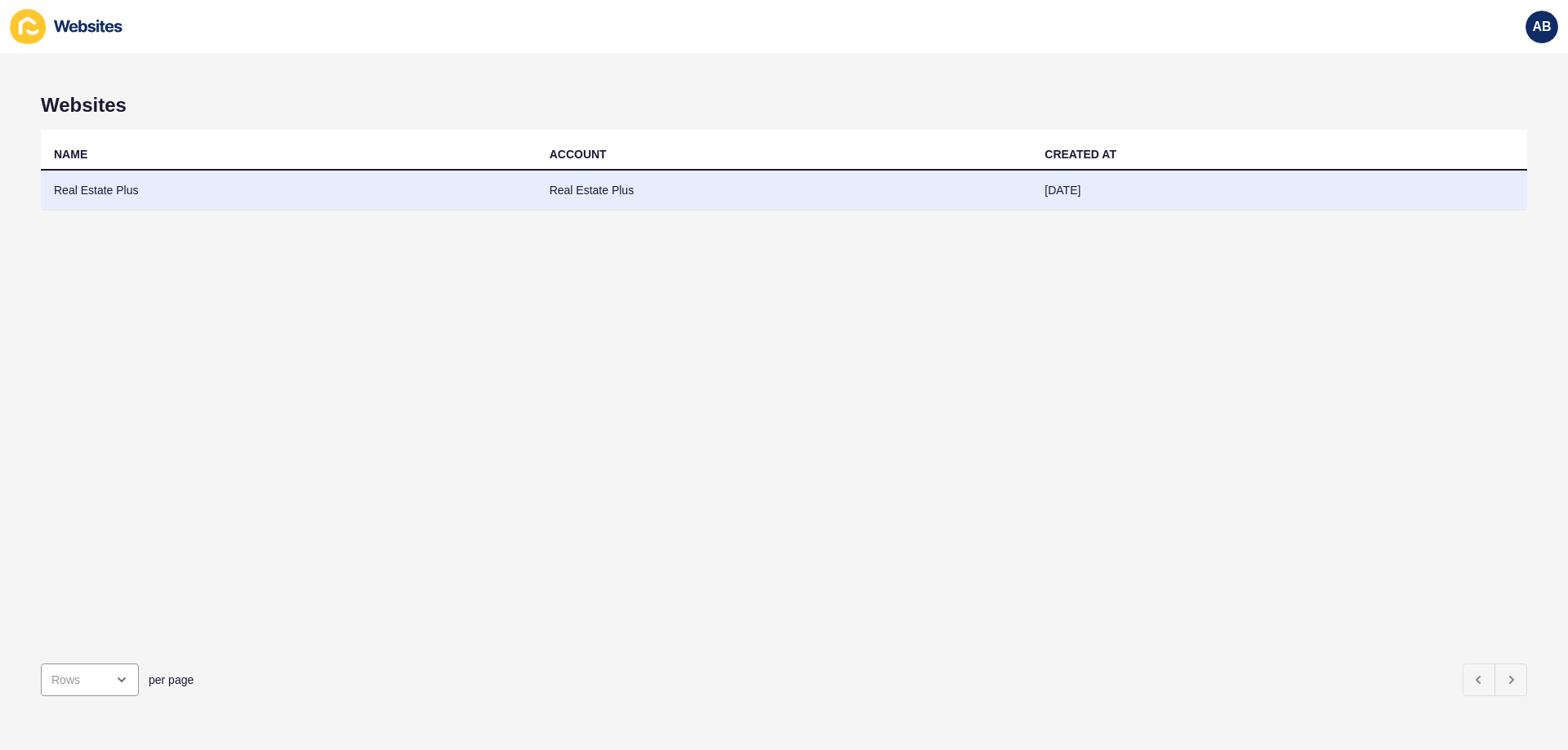
click at [519, 197] on td "Real Estate Plus" at bounding box center [289, 191] width 496 height 40
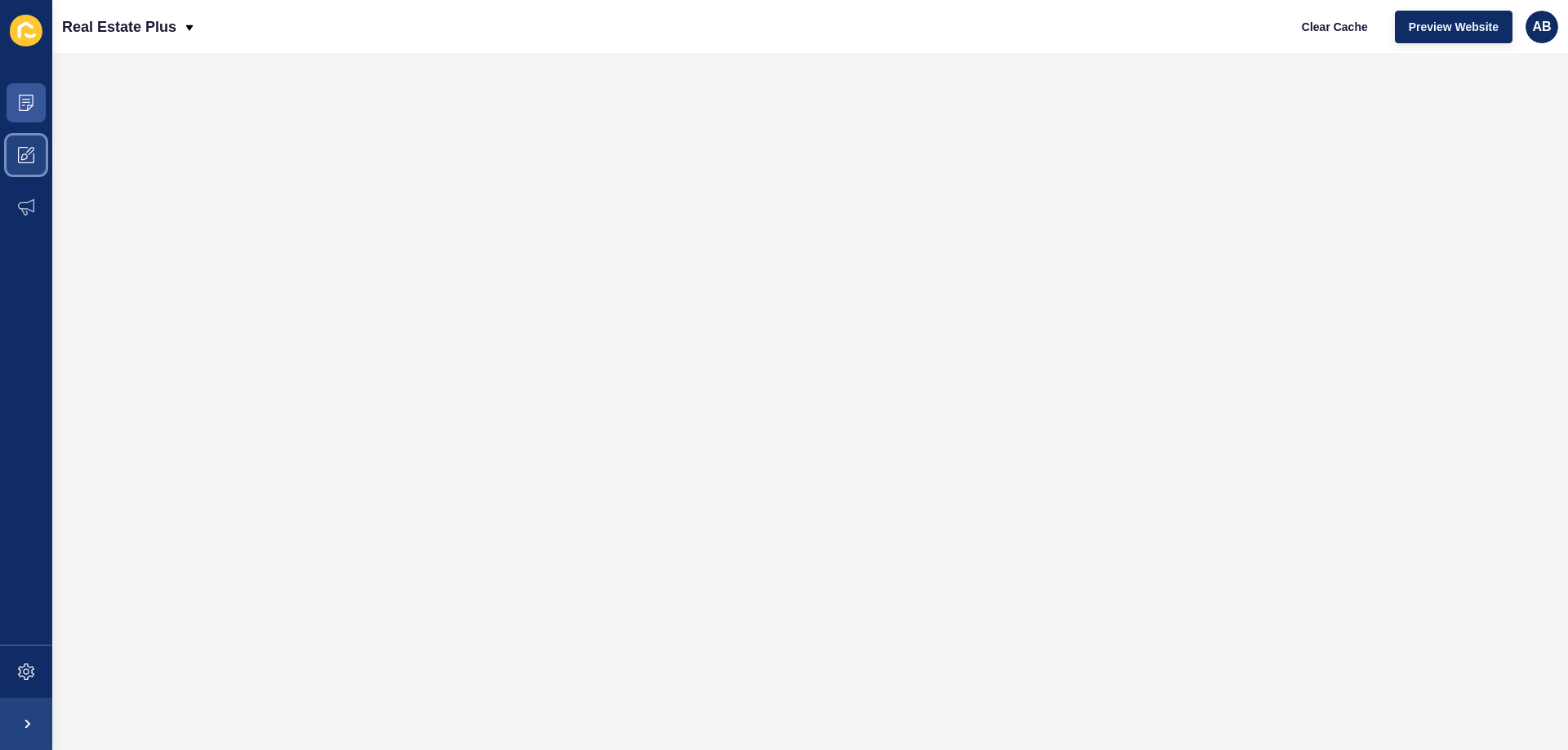
click at [20, 165] on span at bounding box center [26, 155] width 52 height 52
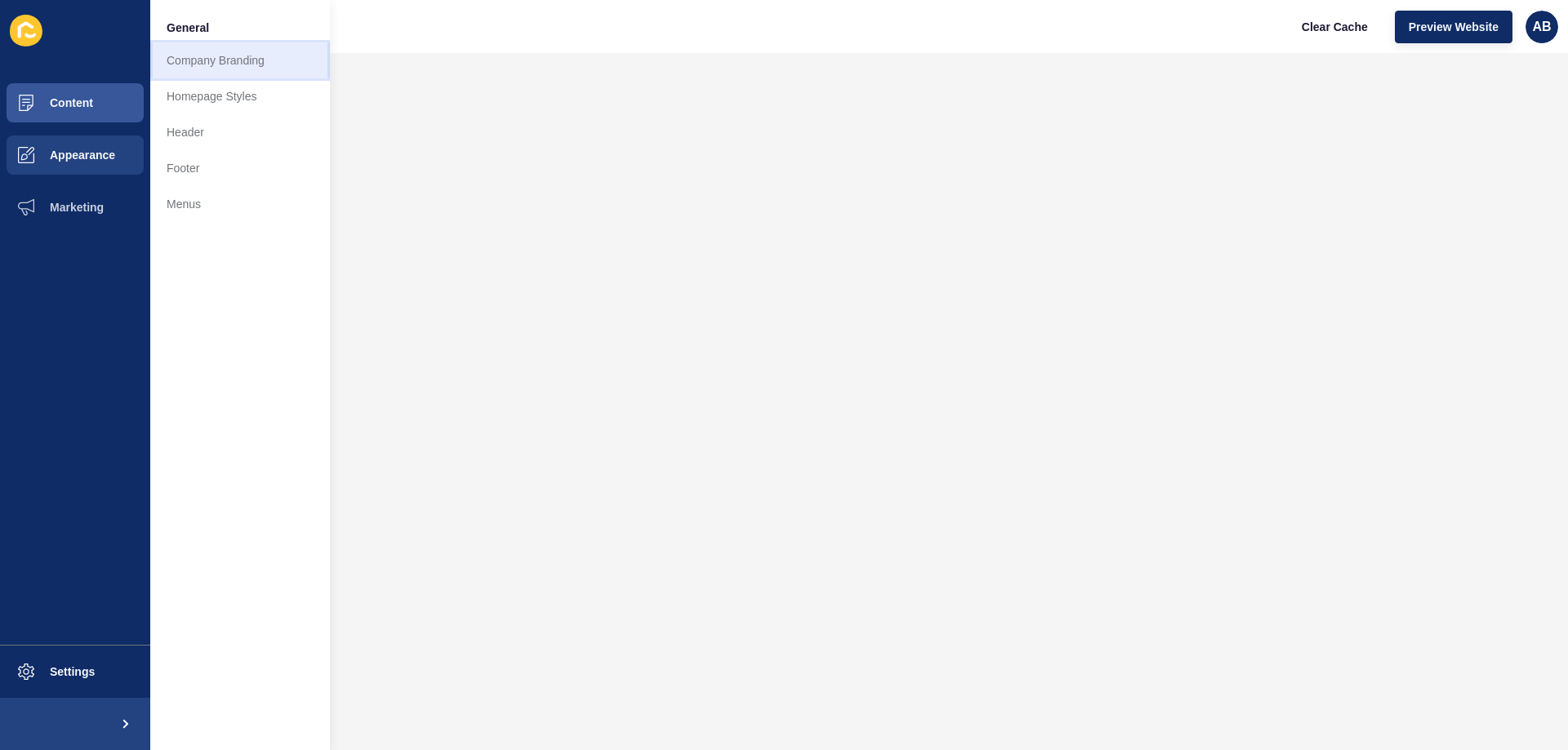
click at [270, 70] on link "Company Branding" at bounding box center [240, 60] width 179 height 36
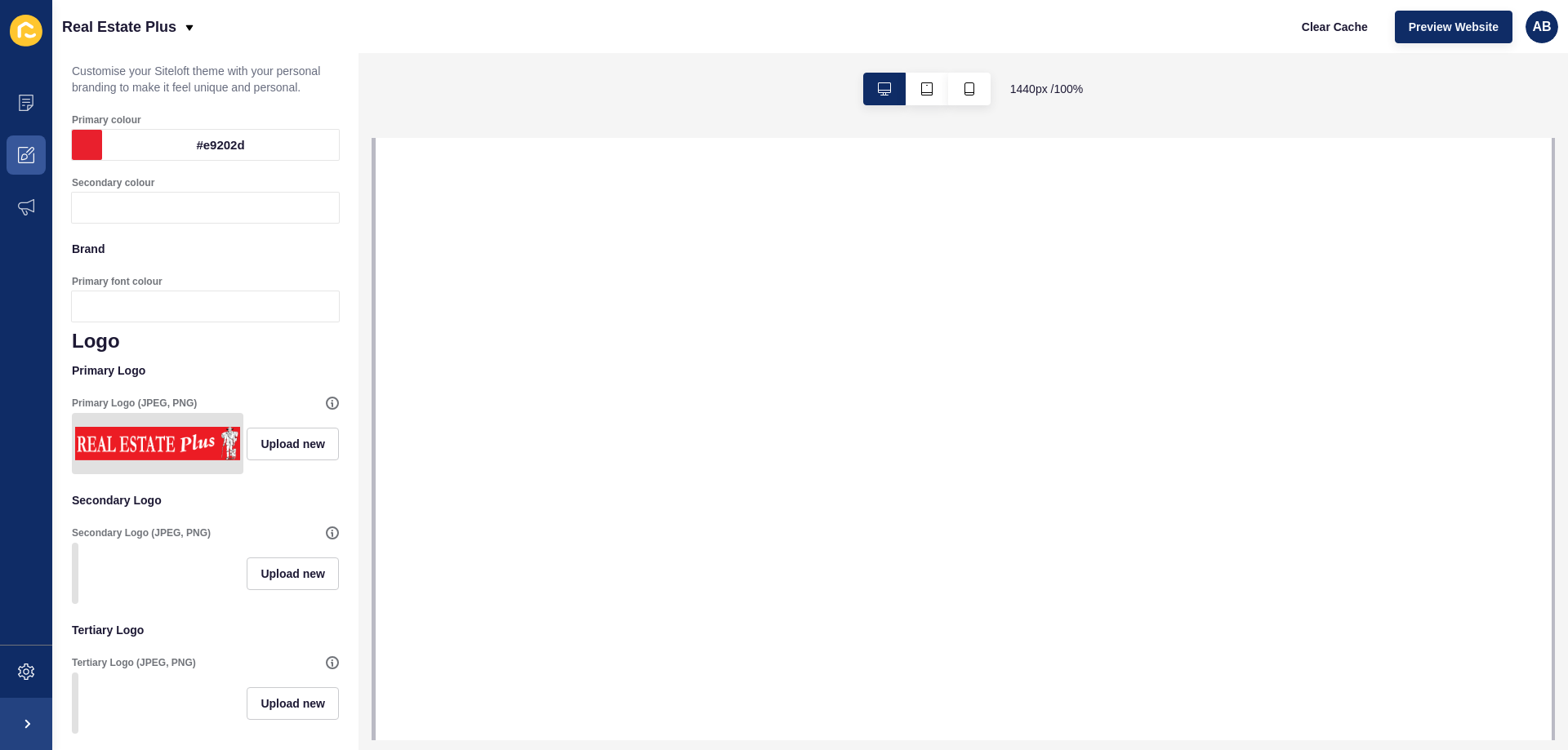
scroll to position [244, 0]
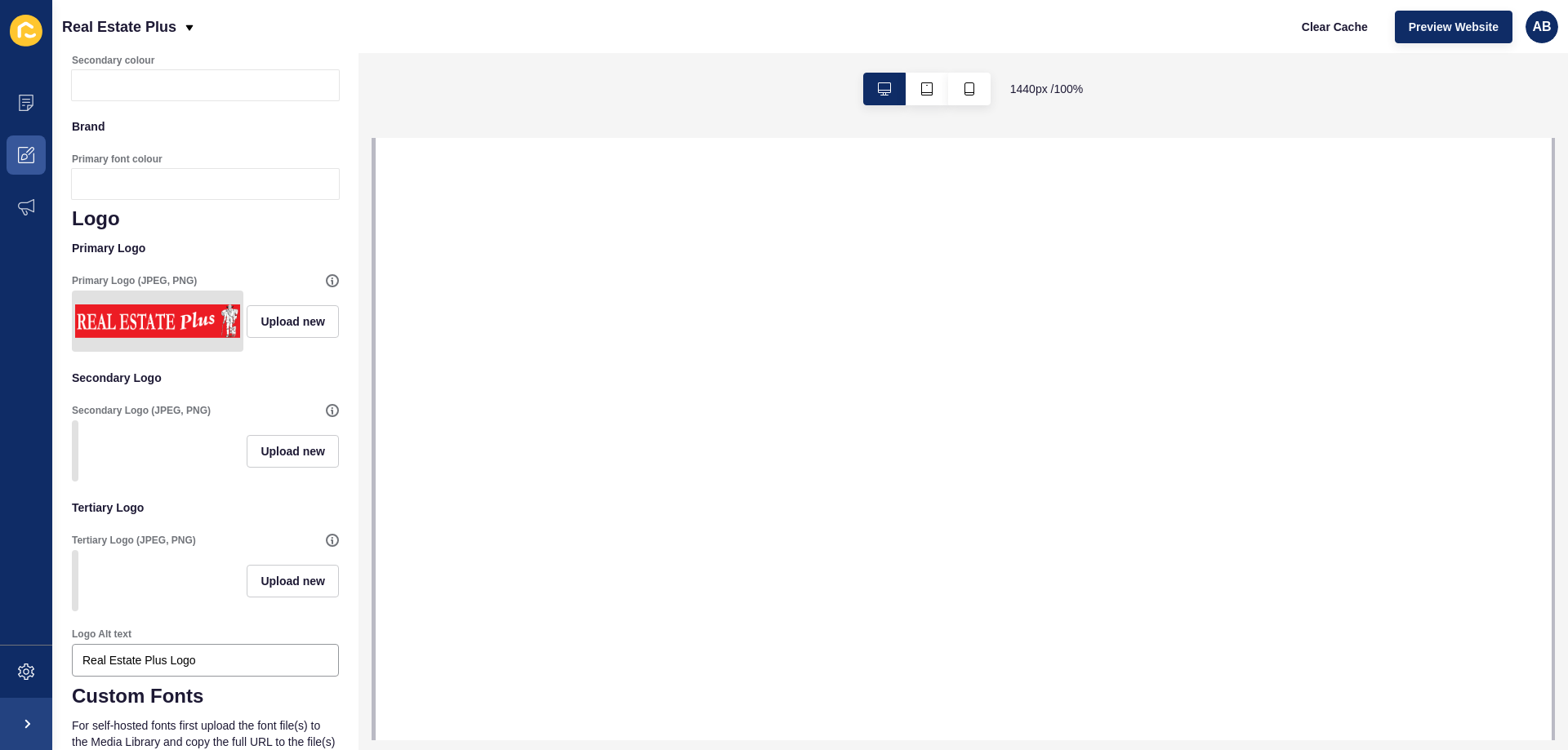
select select
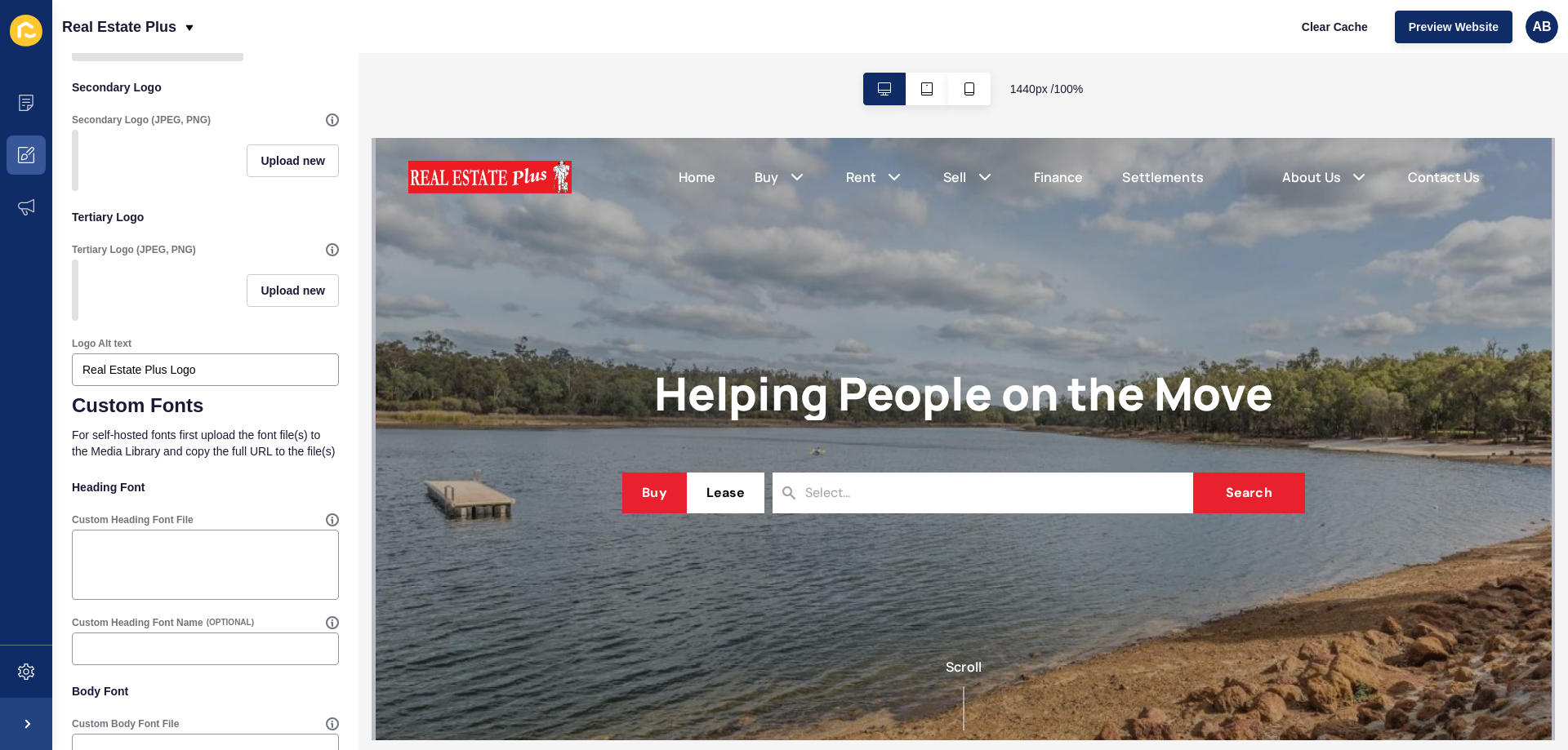
scroll to position [711, 0]
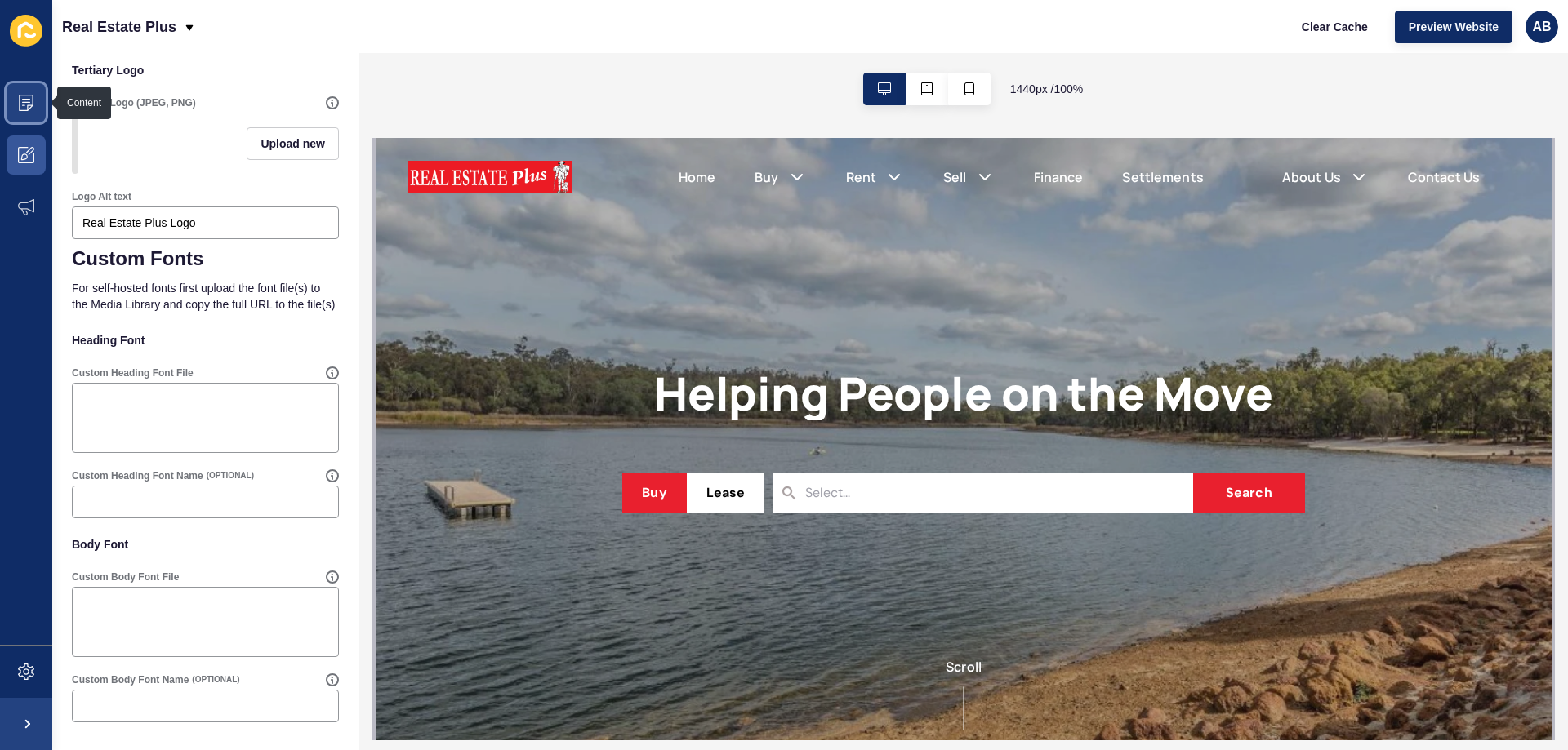
click at [22, 109] on icon at bounding box center [26, 103] width 17 height 17
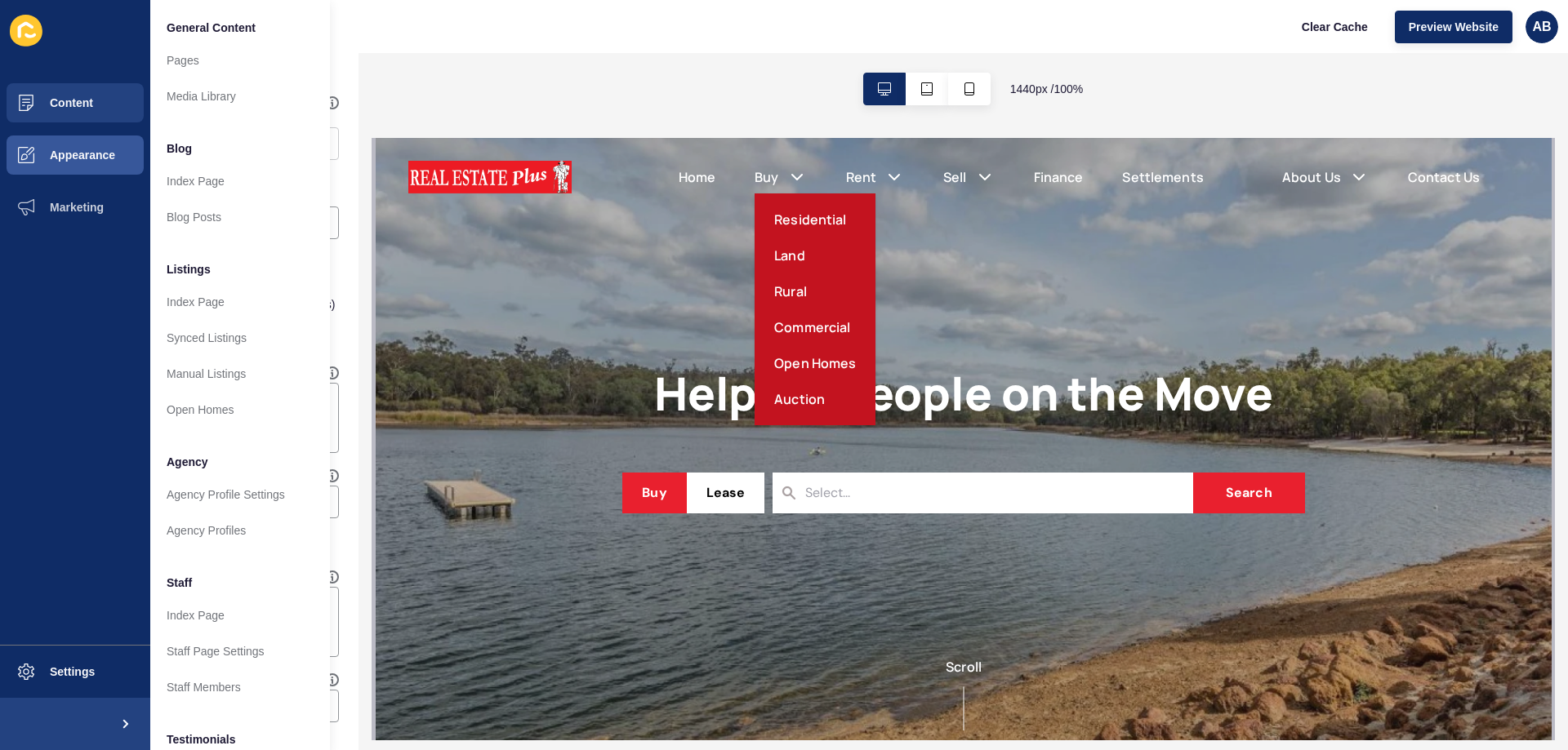
click at [781, 212] on link "Residential" at bounding box center [809, 219] width 72 height 20
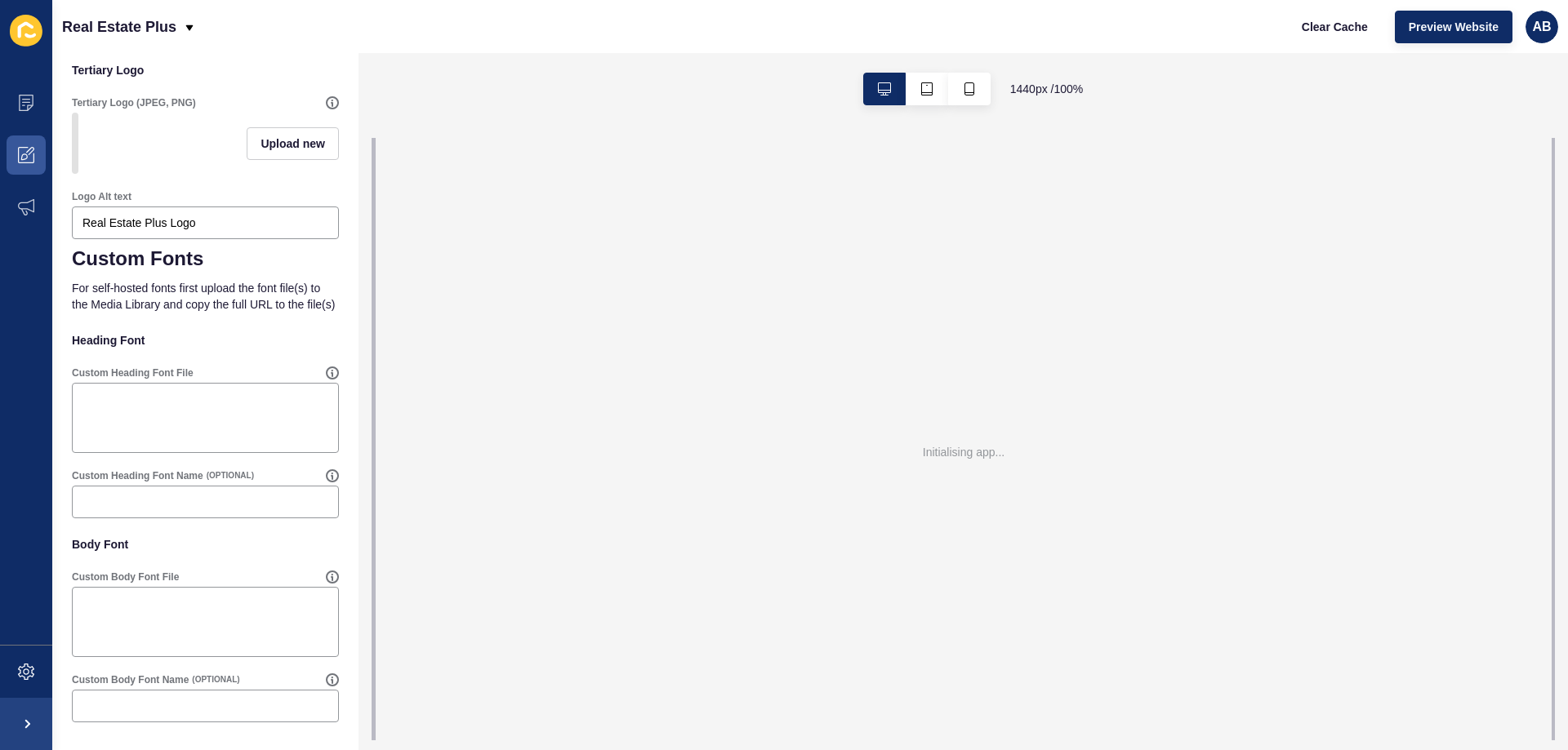
scroll to position [0, 0]
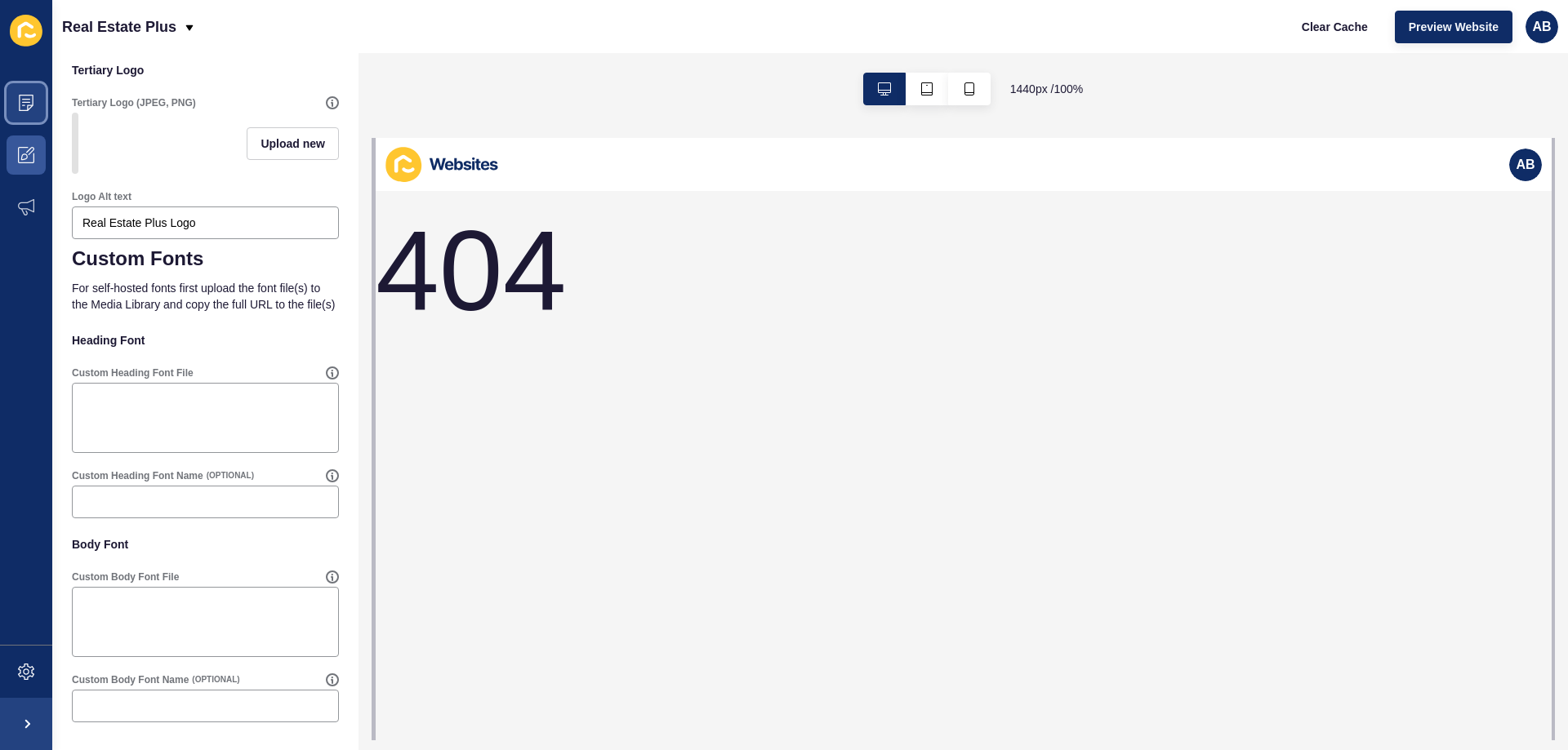
click at [34, 110] on span at bounding box center [26, 103] width 52 height 52
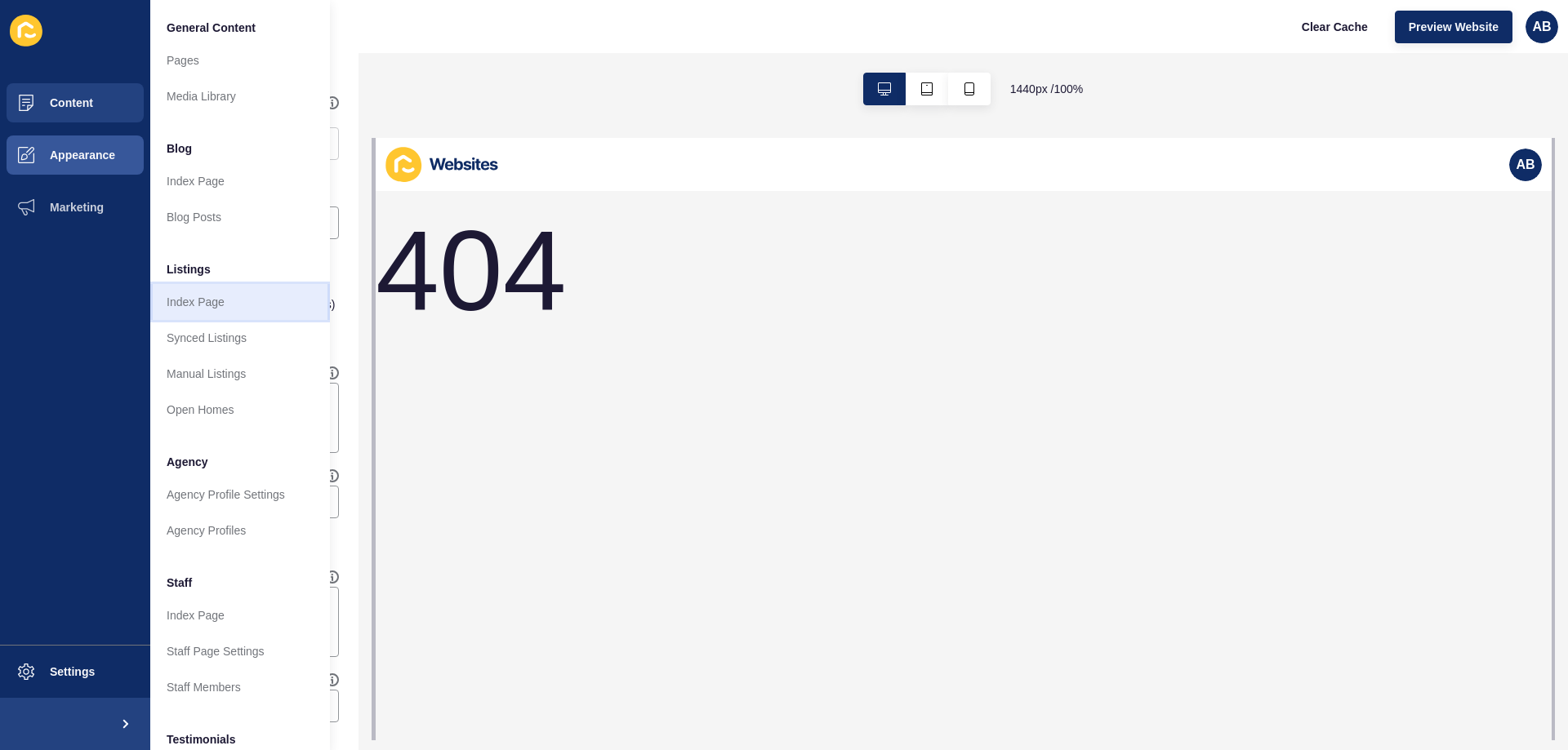
click at [204, 302] on link "Index Page" at bounding box center [240, 302] width 179 height 36
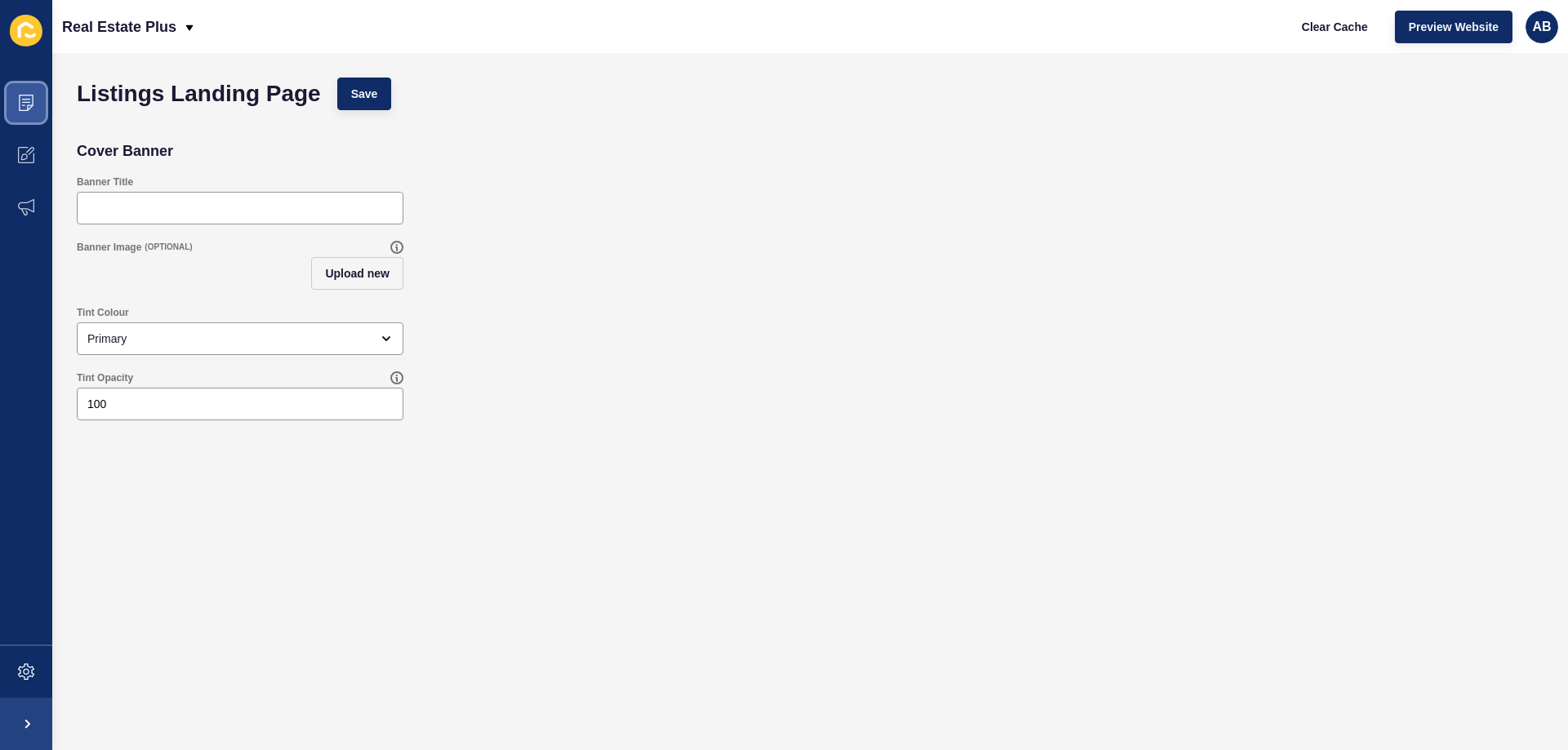
click at [11, 110] on span at bounding box center [26, 103] width 52 height 52
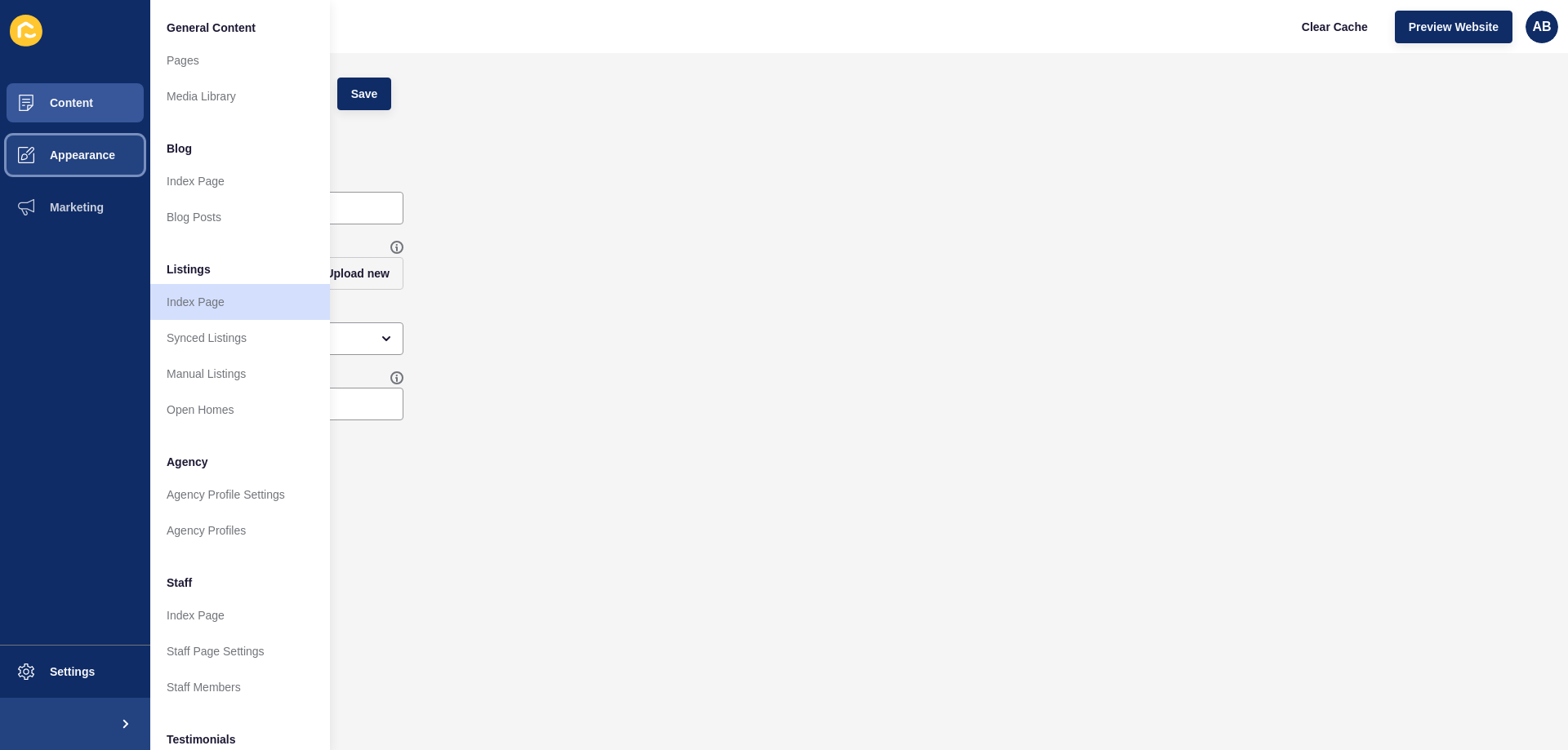
click at [31, 161] on span "Appearance" at bounding box center [56, 155] width 117 height 13
